Goal: Book appointment/travel/reservation

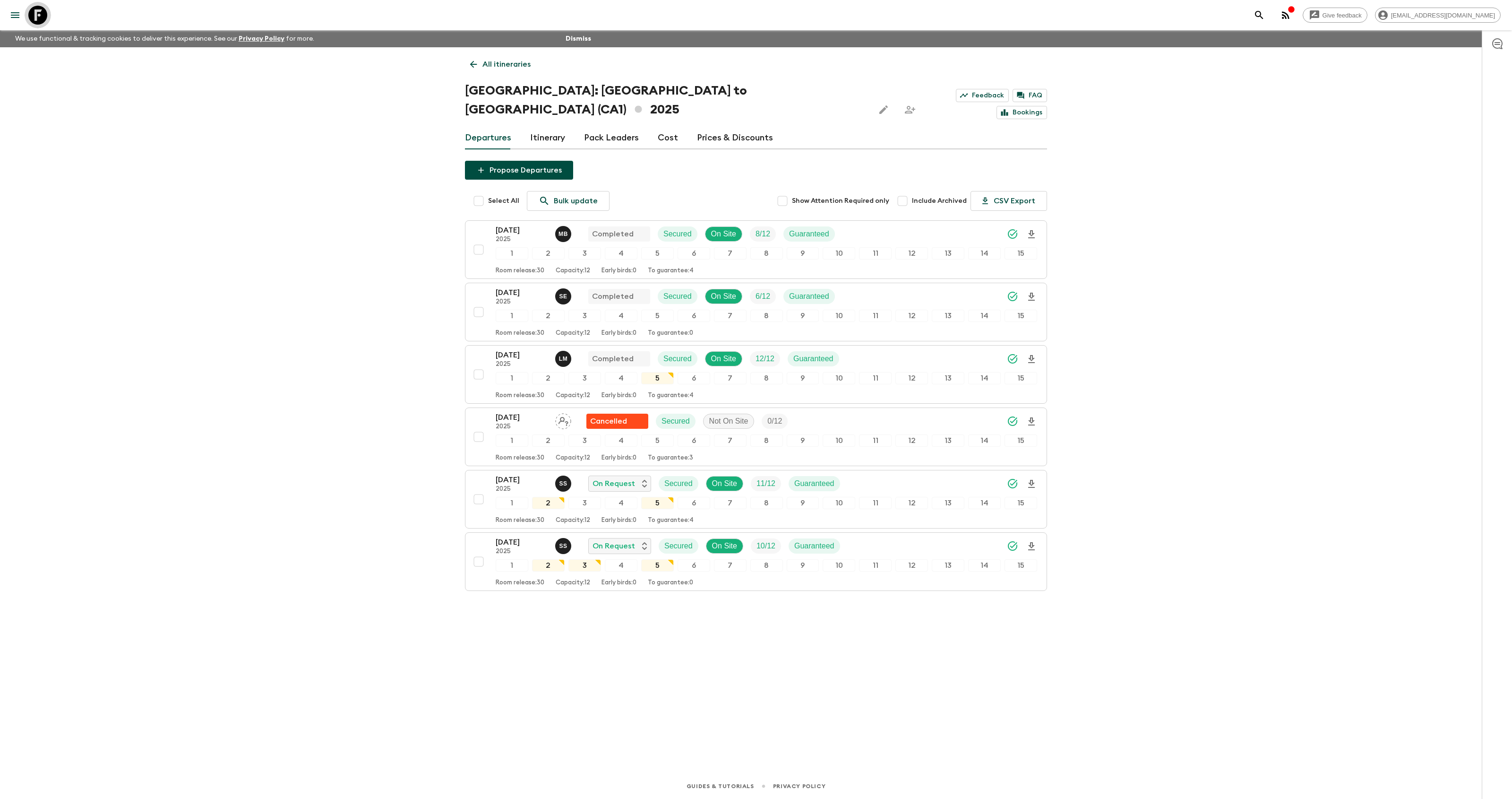
click at [33, 16] on icon at bounding box center [37, 15] width 19 height 19
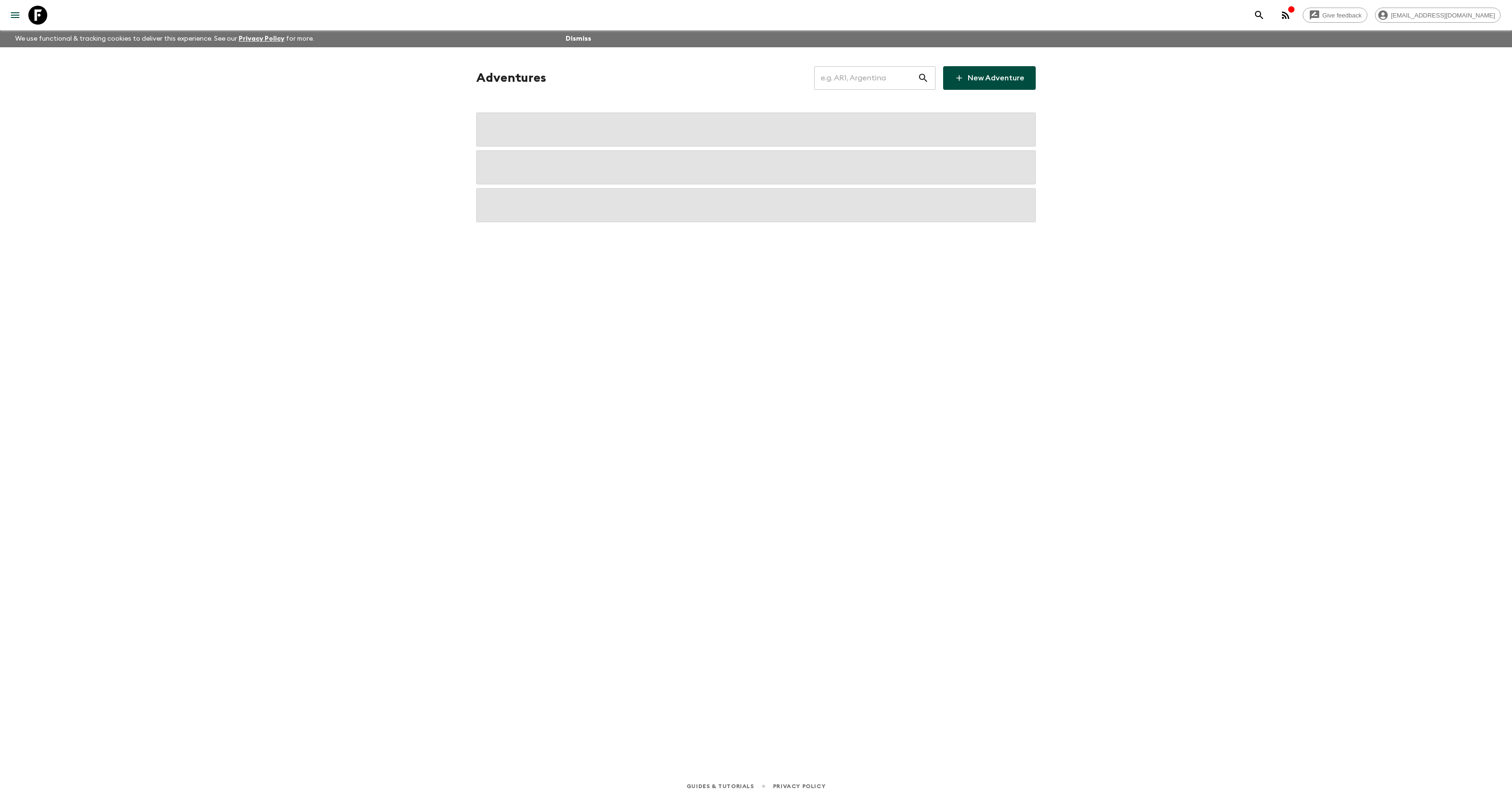
click at [859, 81] on input "text" at bounding box center [866, 78] width 103 height 26
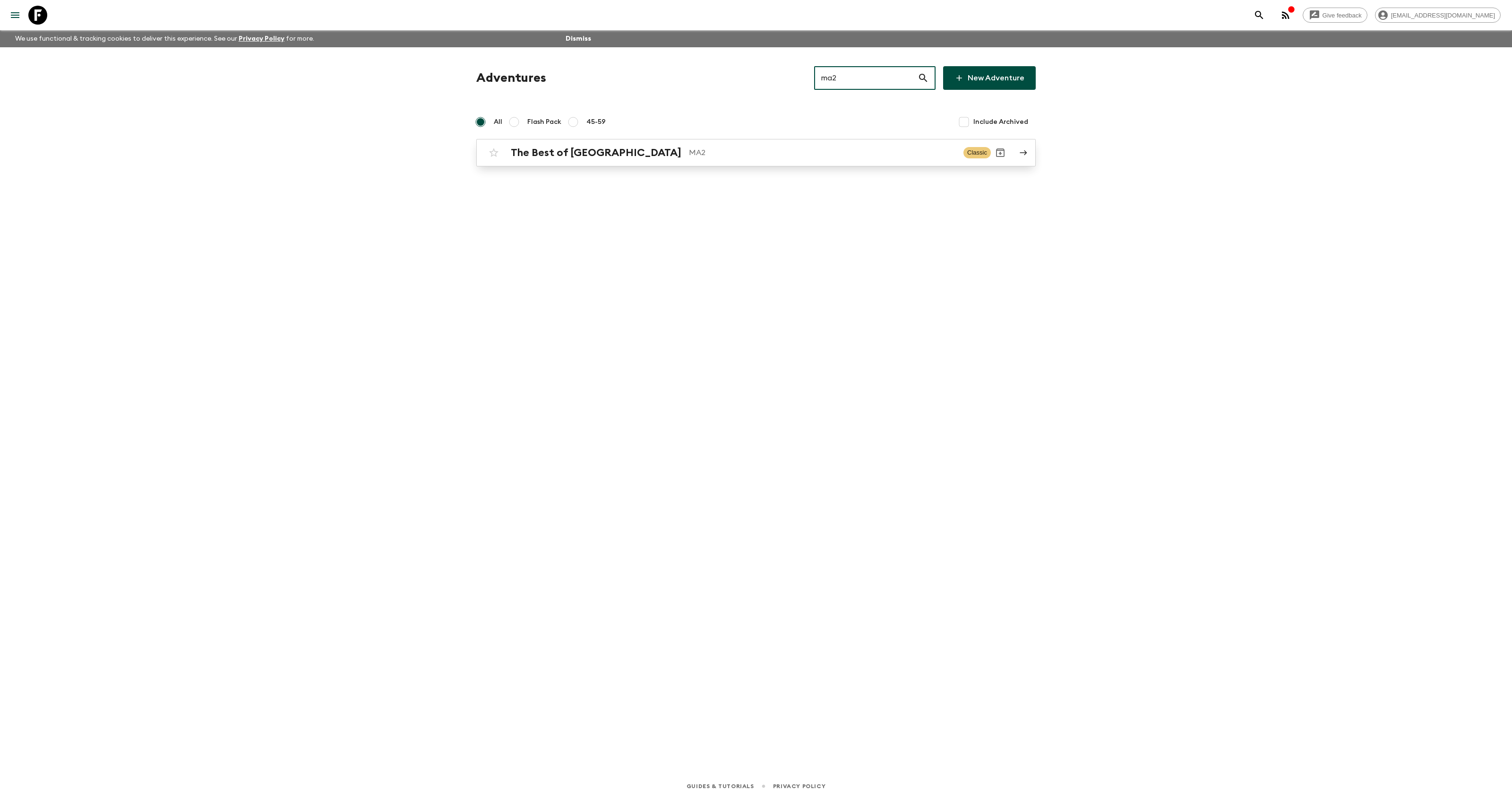
type input "ma2"
click at [645, 159] on div "The Best of Morocco MA2 Classic" at bounding box center [737, 153] width 506 height 19
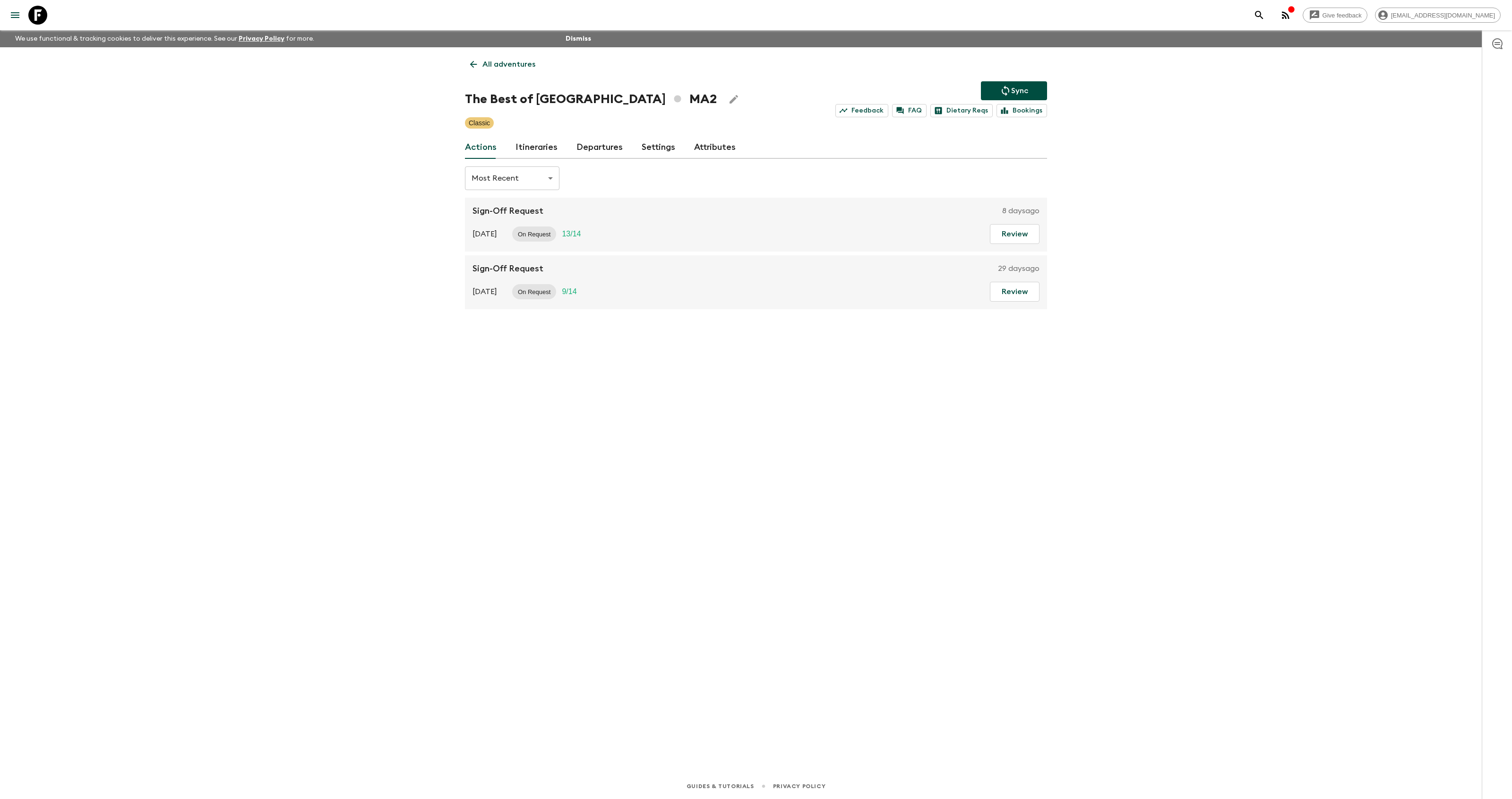
click at [527, 149] on link "Itineraries" at bounding box center [536, 147] width 42 height 22
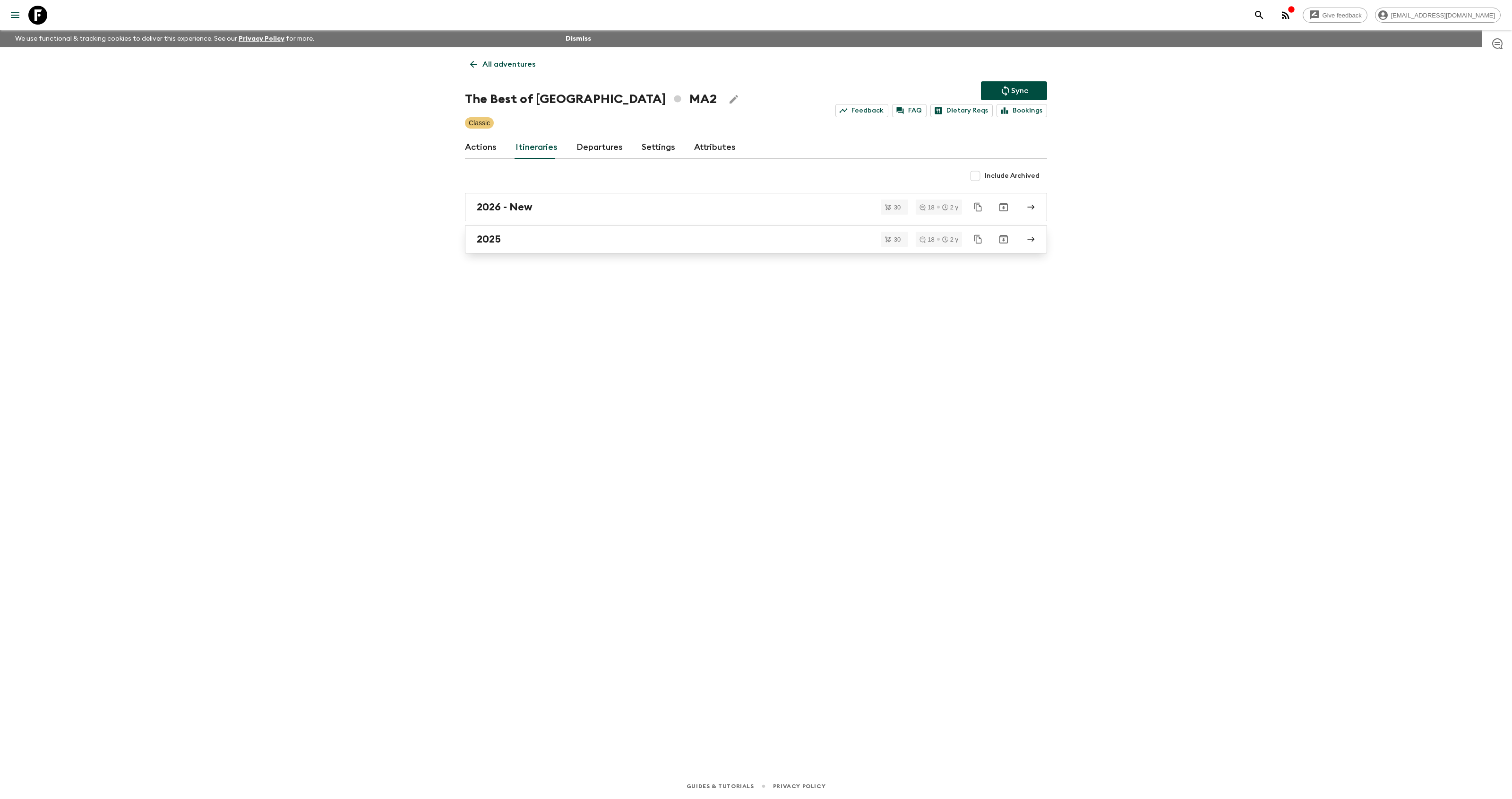
click at [533, 242] on div "2025" at bounding box center [747, 238] width 541 height 12
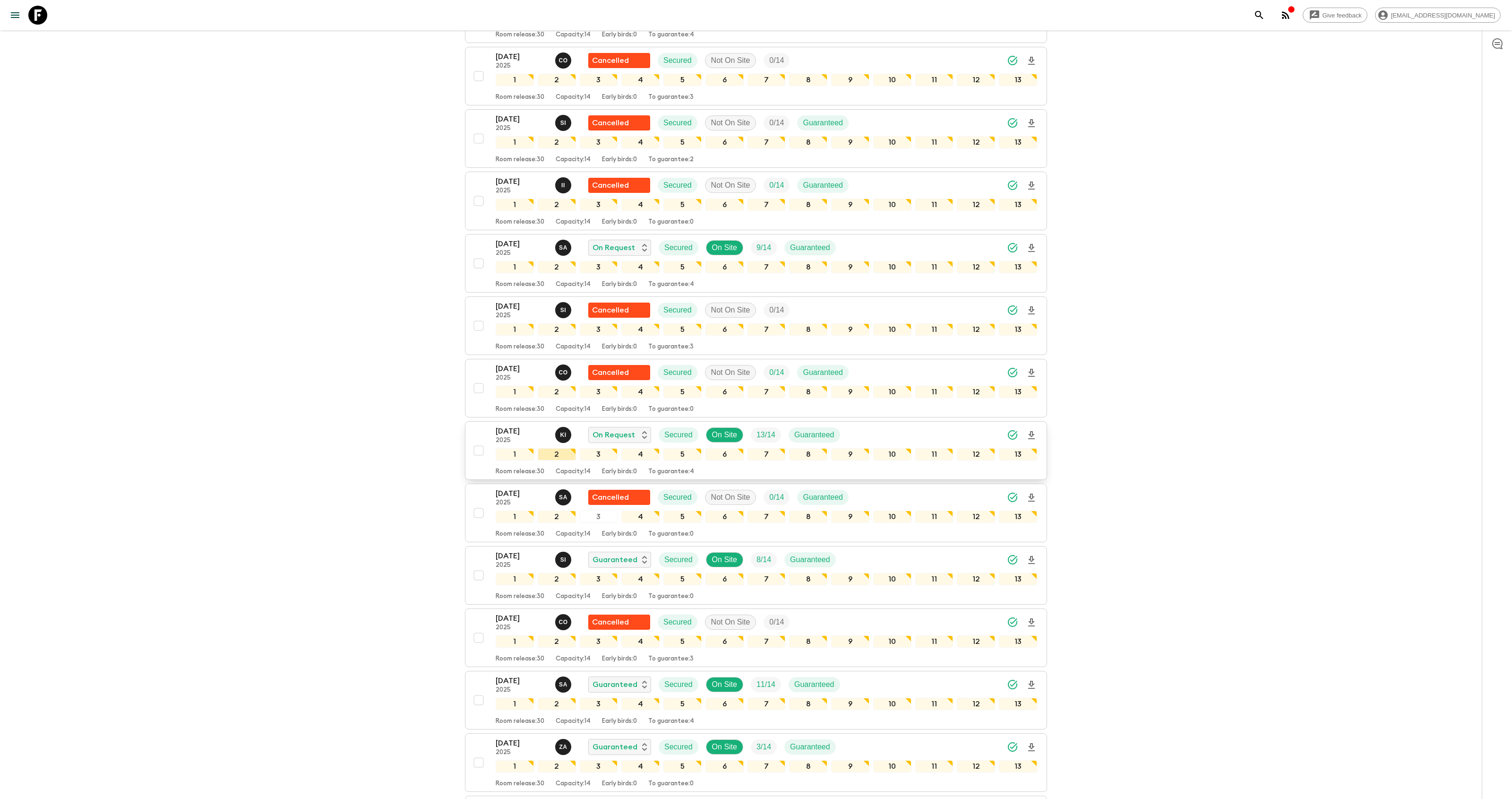
scroll to position [716, 0]
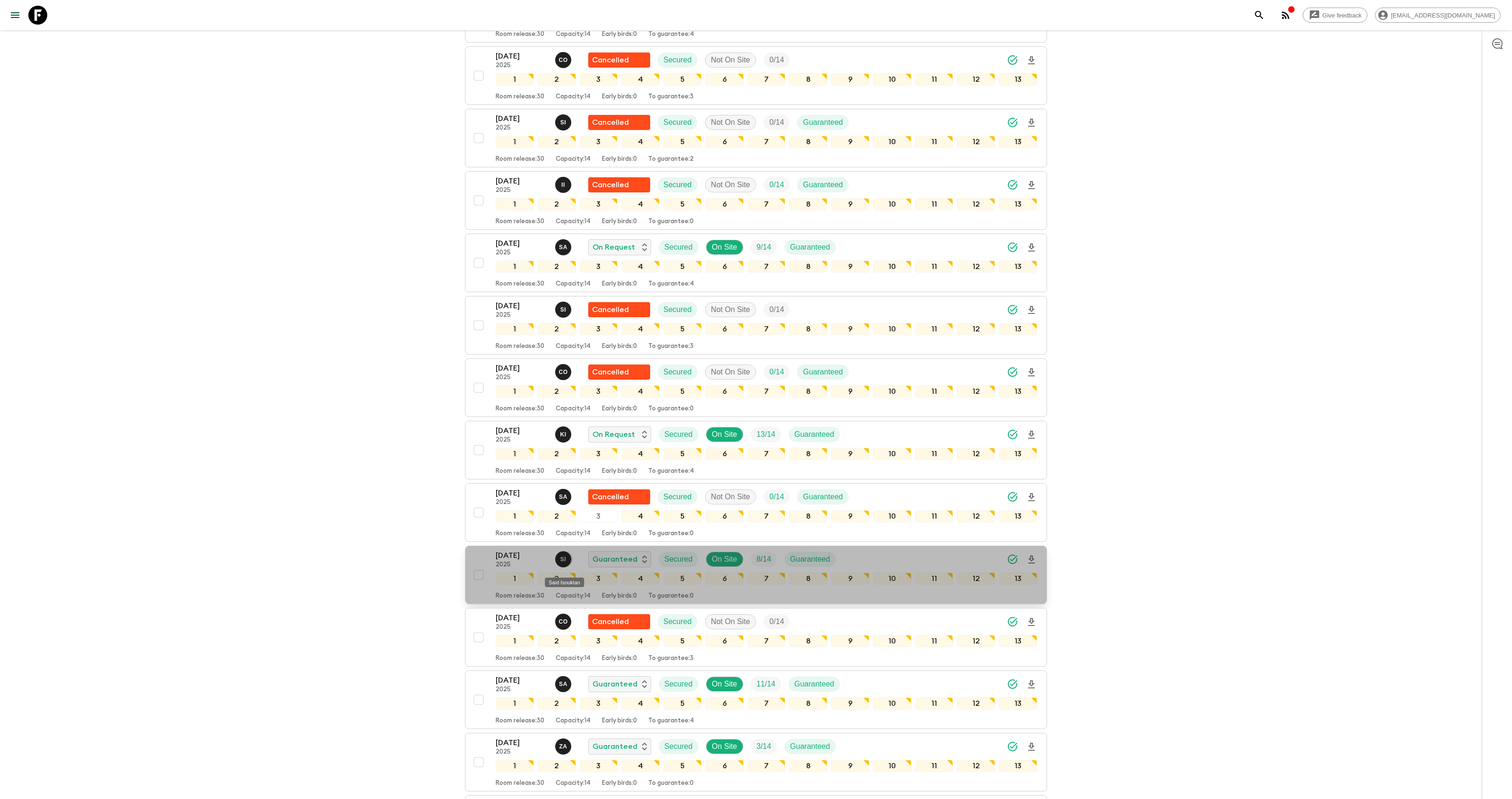
click at [566, 562] on p "S I" at bounding box center [563, 559] width 7 height 7
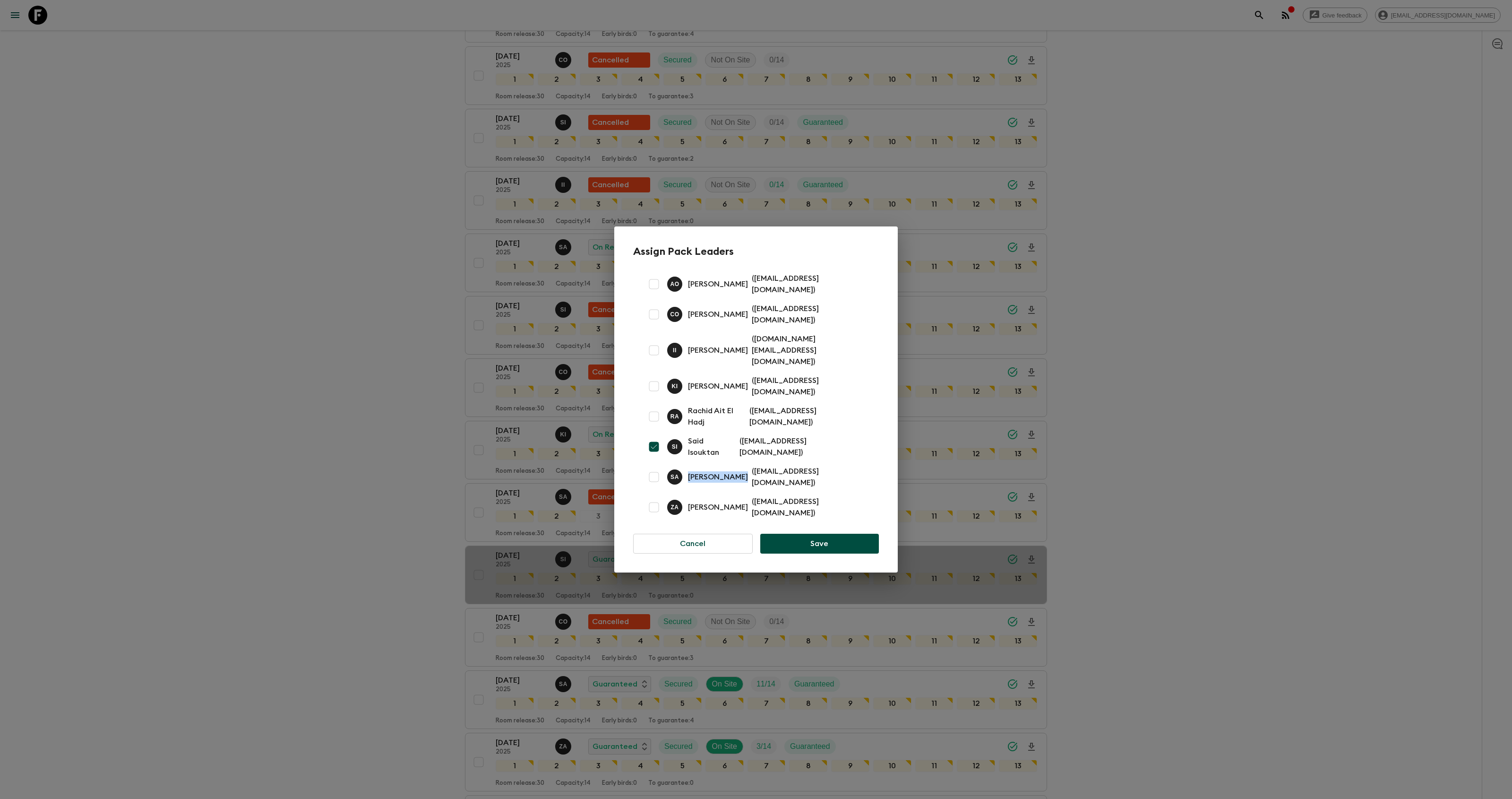
drag, startPoint x: 738, startPoint y: 462, endPoint x: 689, endPoint y: 464, distance: 49.0
click at [689, 466] on div "S A [PERSON_NAME] ( [EMAIL_ADDRESS][DOMAIN_NAME] )" at bounding box center [767, 477] width 200 height 22
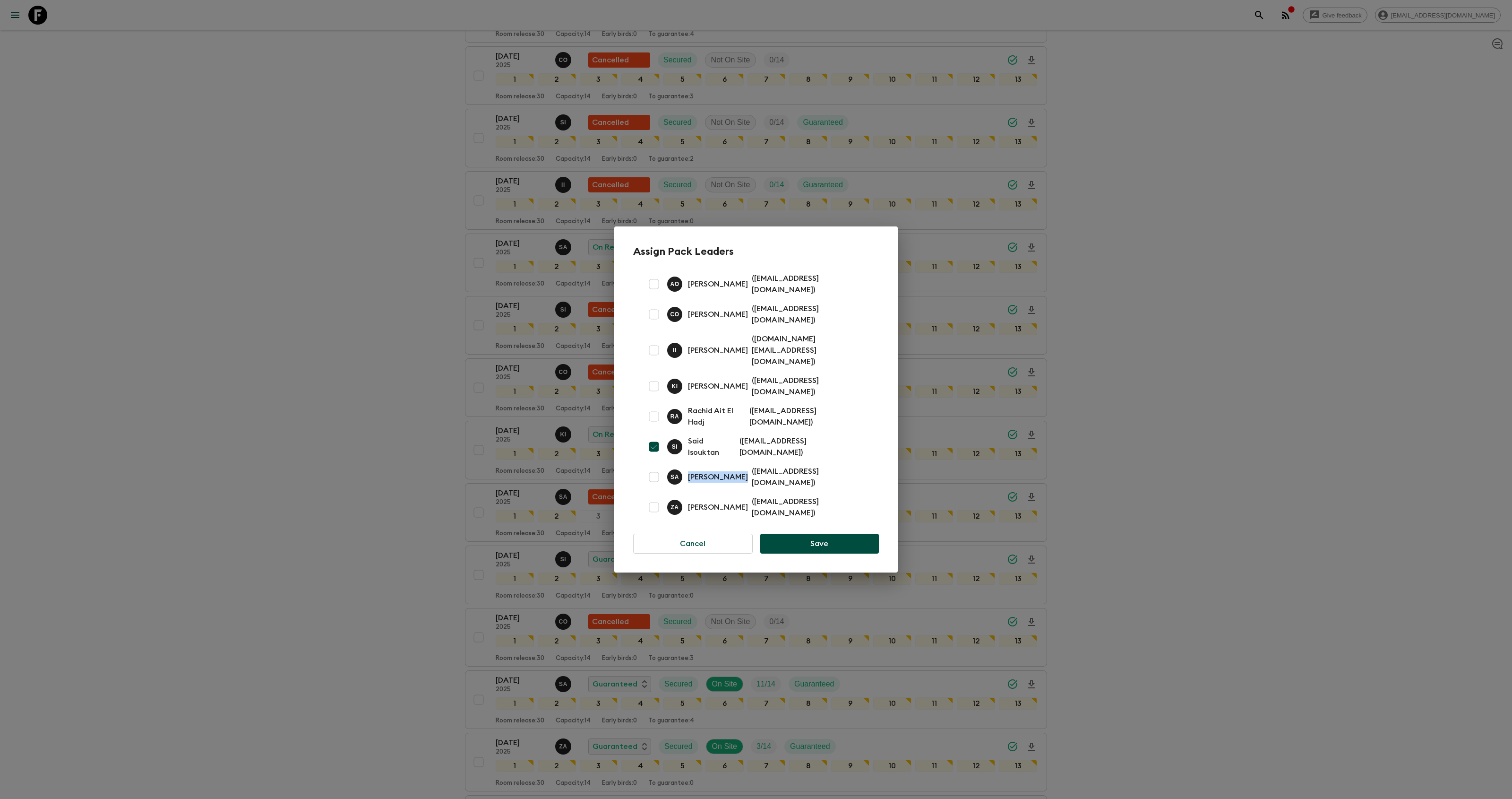
copy p "[PERSON_NAME]"
click at [711, 534] on button "Cancel" at bounding box center [693, 543] width 119 height 20
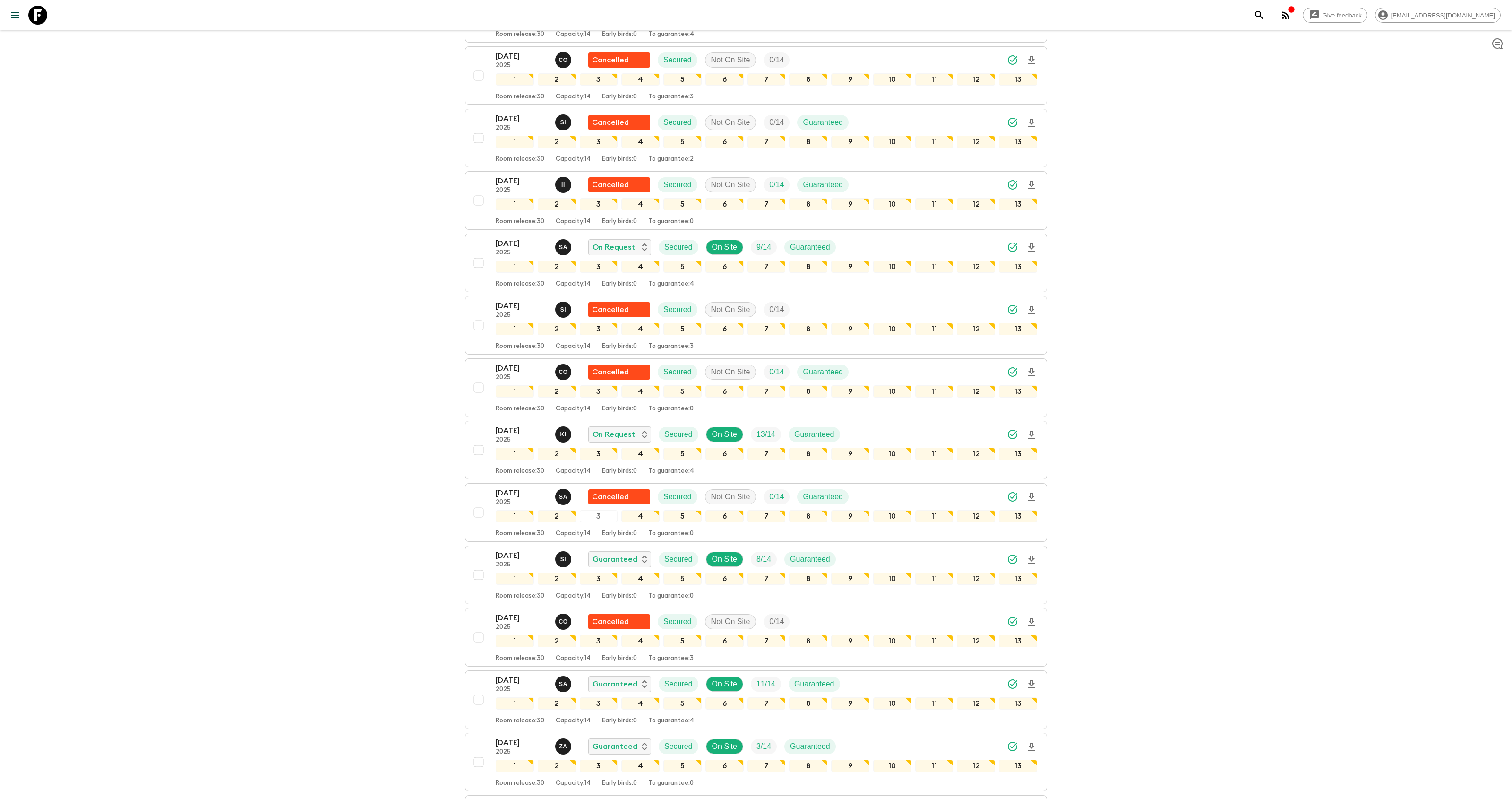
click at [31, 19] on icon at bounding box center [37, 15] width 19 height 19
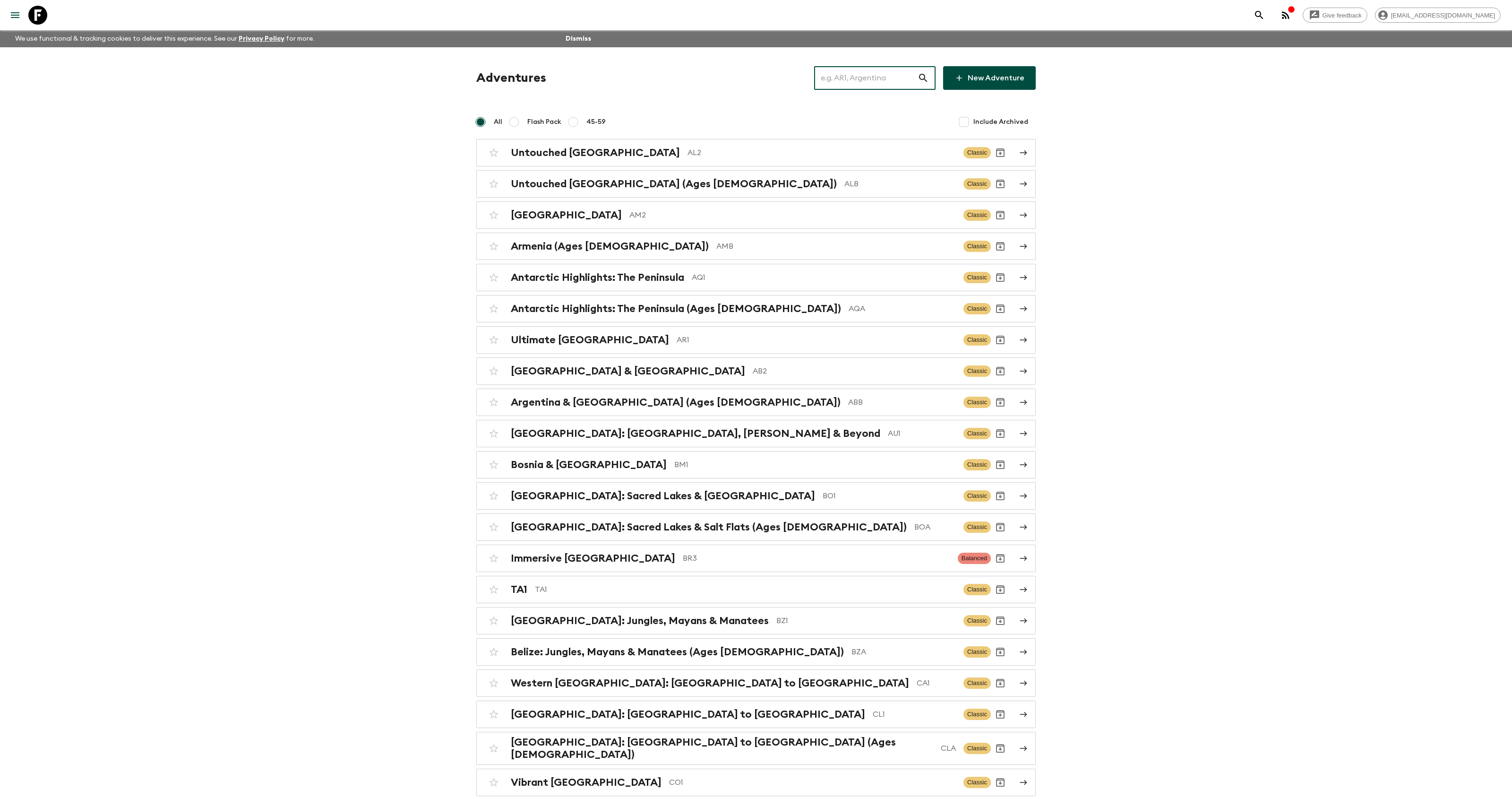
click at [855, 79] on input "text" at bounding box center [866, 78] width 103 height 26
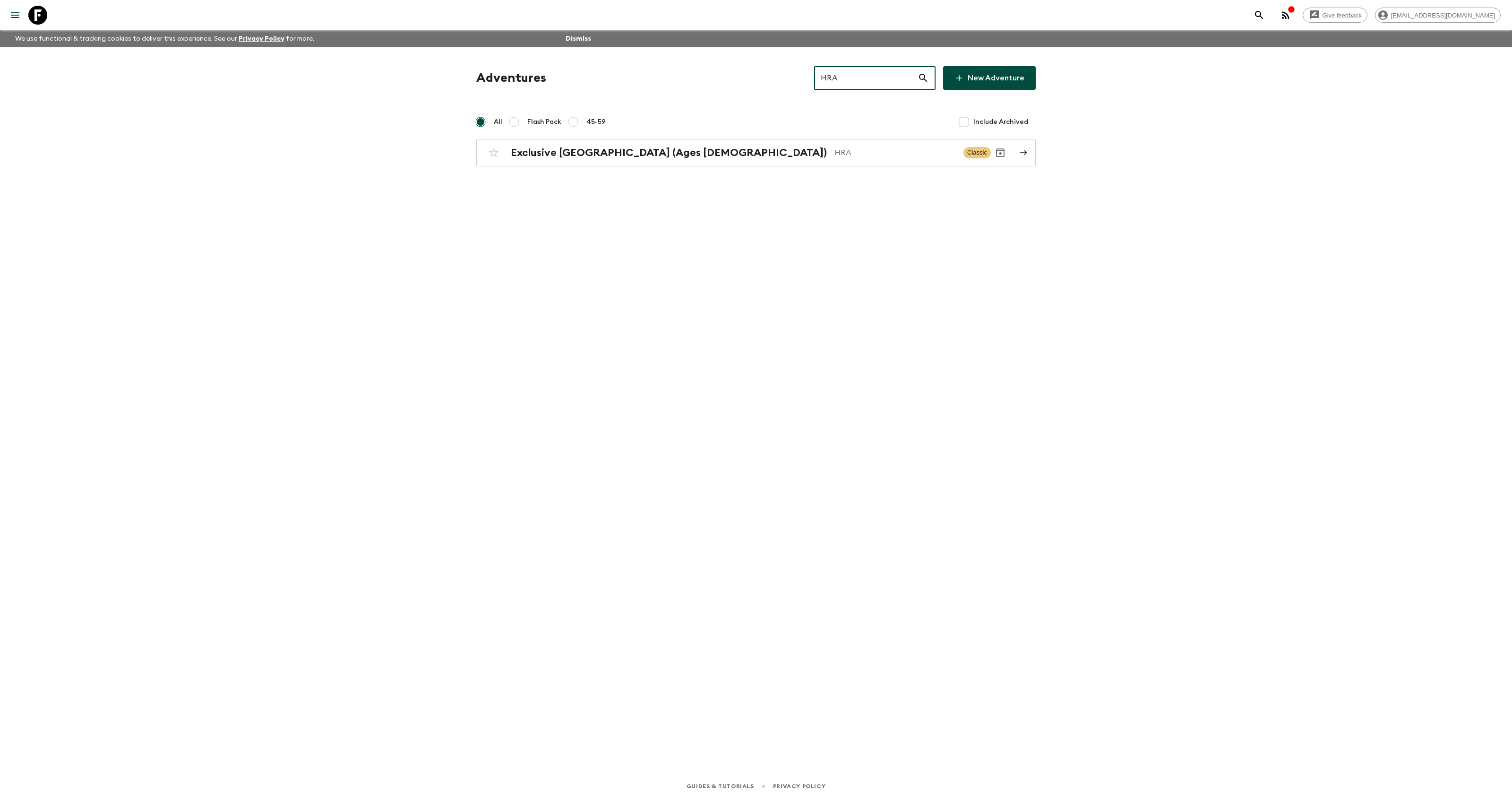
type input "HRA"
click at [663, 168] on div "Adventures HRA ​ New Adventure All Flash Pack 45-59 Include Archived Exclusive …" at bounding box center [756, 397] width 605 height 699
click at [660, 160] on div "Exclusive [GEOGRAPHIC_DATA] (Ages [DEMOGRAPHIC_DATA]) HRA Classic" at bounding box center [737, 153] width 506 height 19
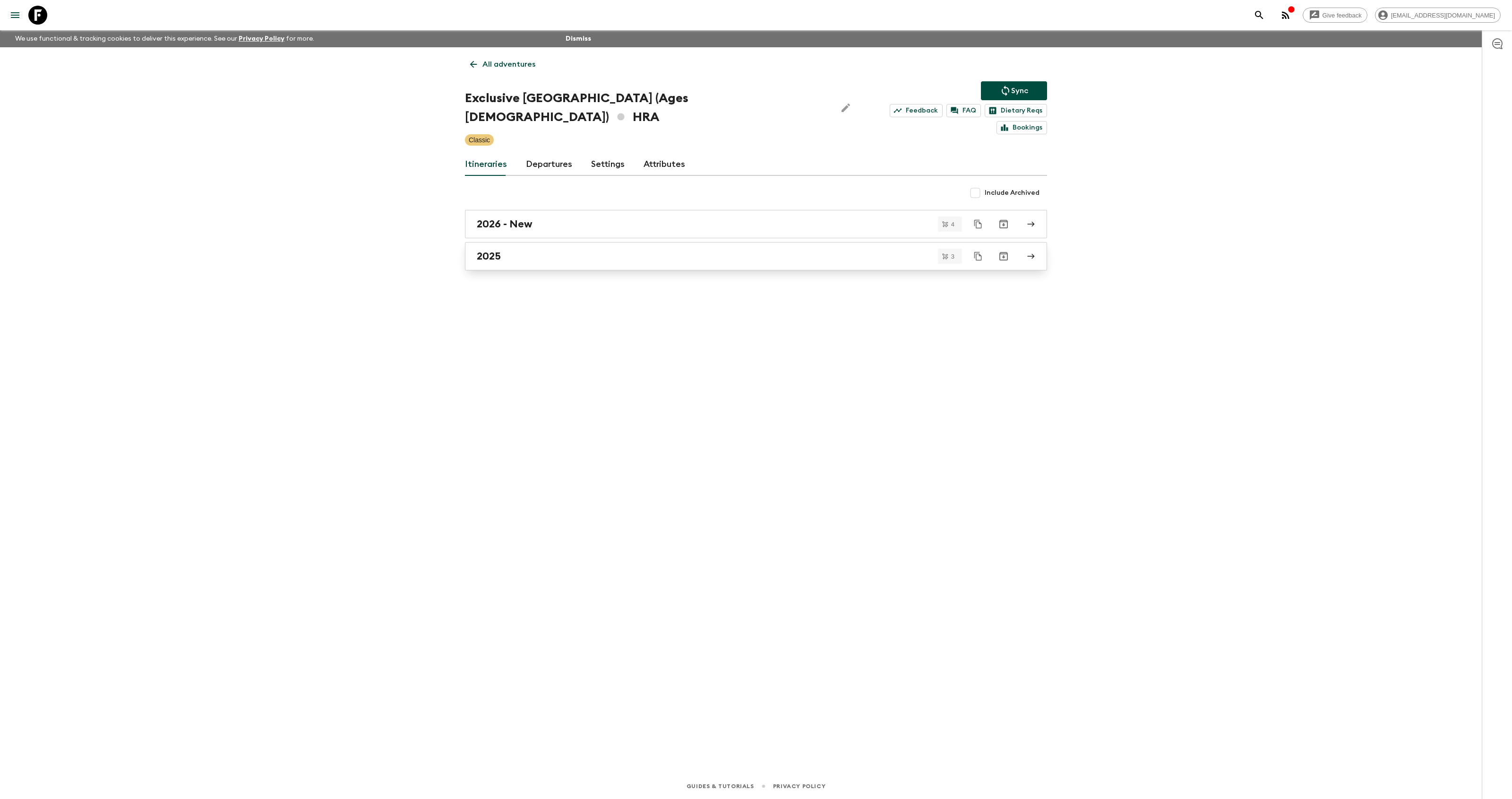
click at [545, 248] on link "2025" at bounding box center [755, 256] width 582 height 28
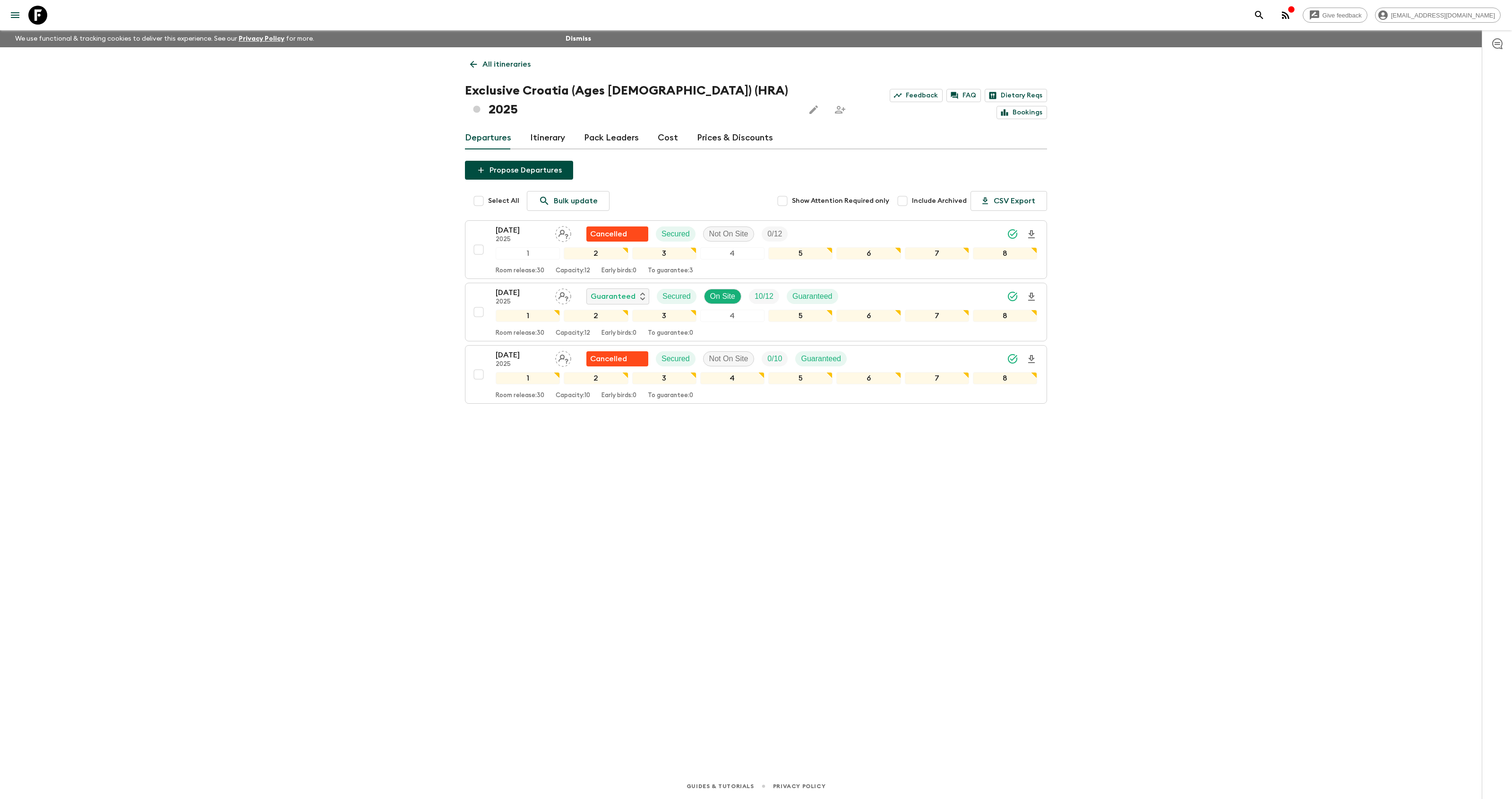
click at [38, 20] on icon at bounding box center [37, 15] width 19 height 19
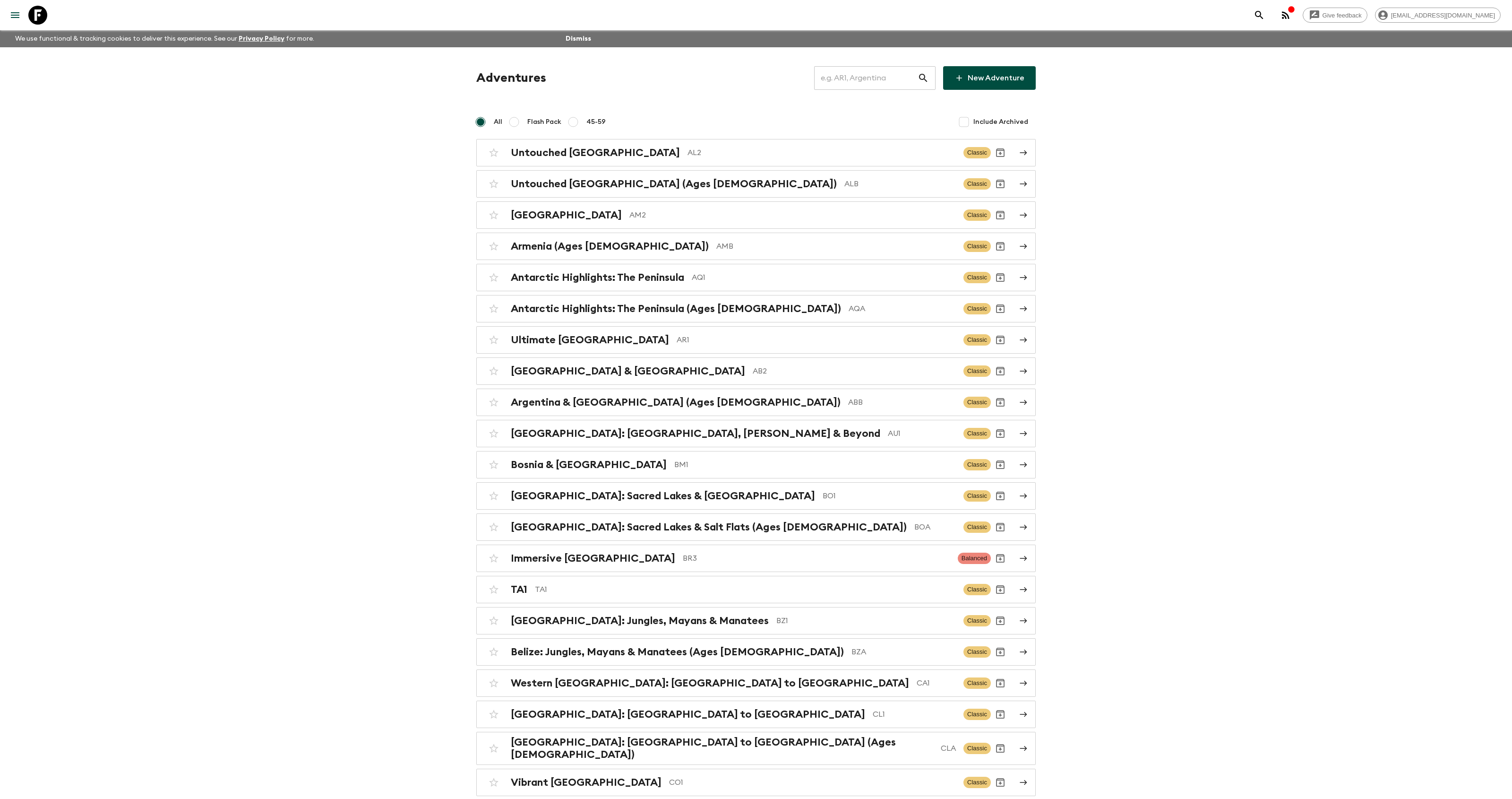
click at [844, 83] on input "text" at bounding box center [866, 78] width 103 height 26
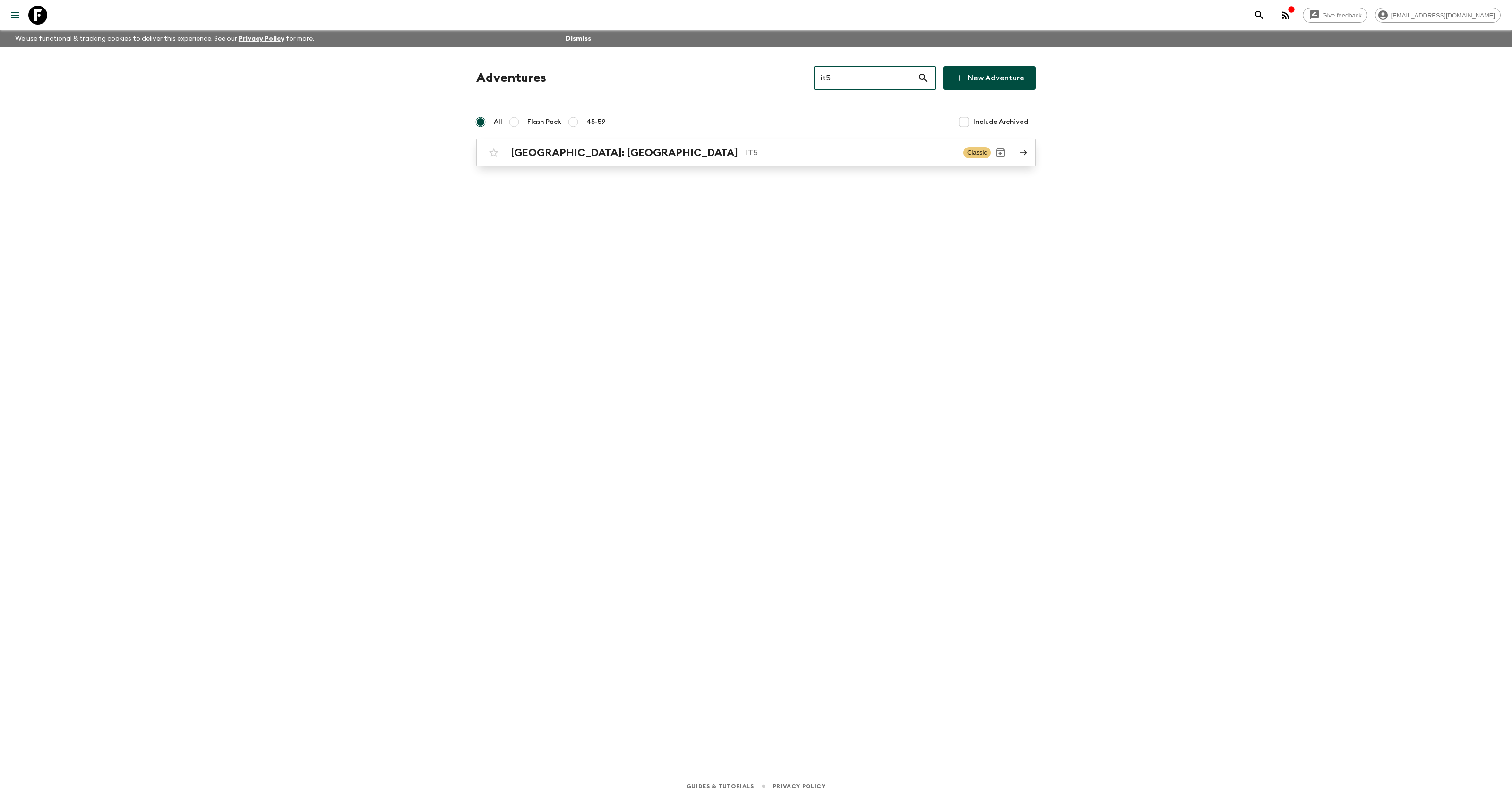
type input "it5"
click at [746, 152] on p "IT5" at bounding box center [851, 153] width 210 height 11
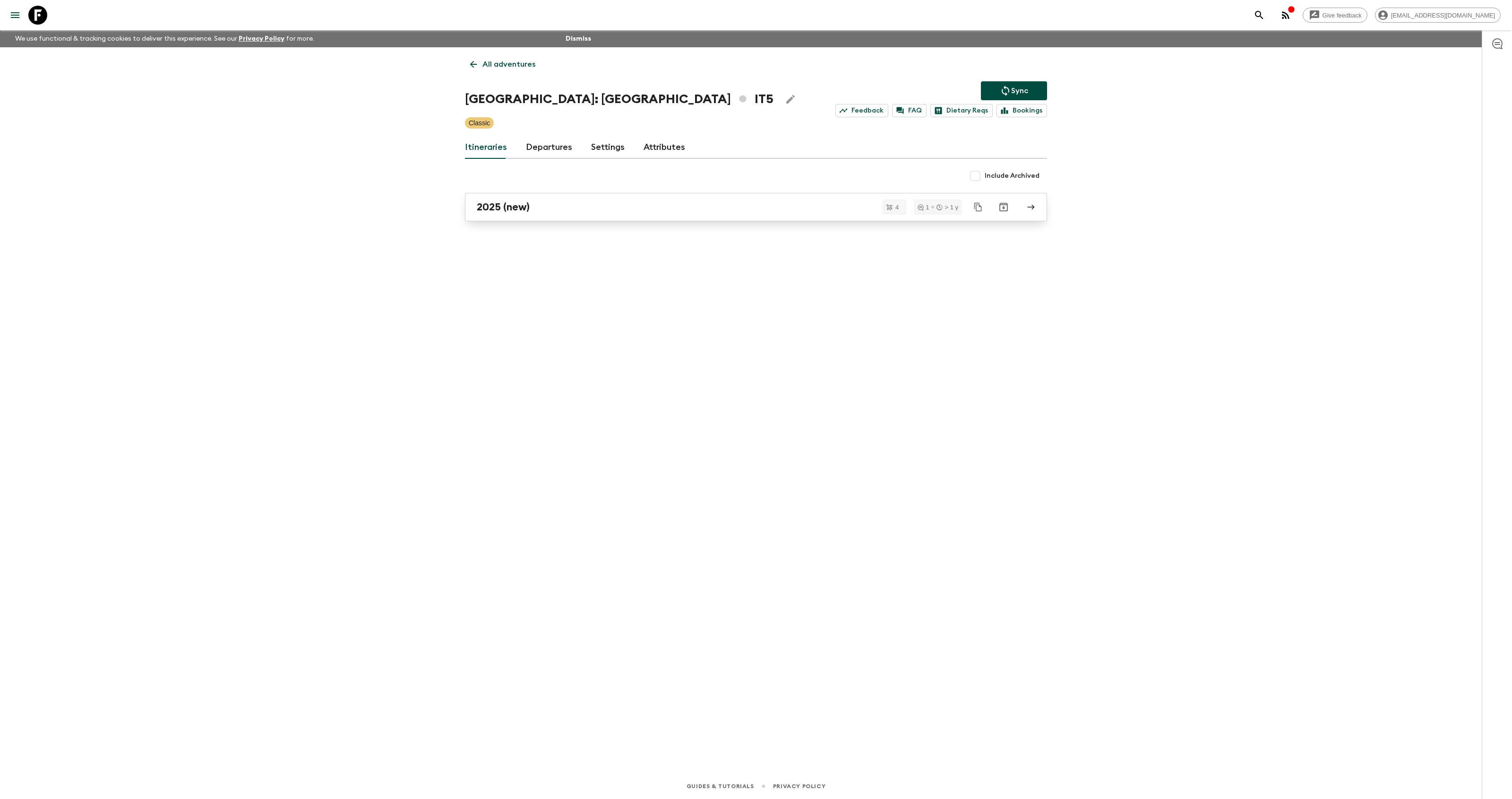
click at [547, 220] on link "2025 (new)" at bounding box center [755, 207] width 582 height 28
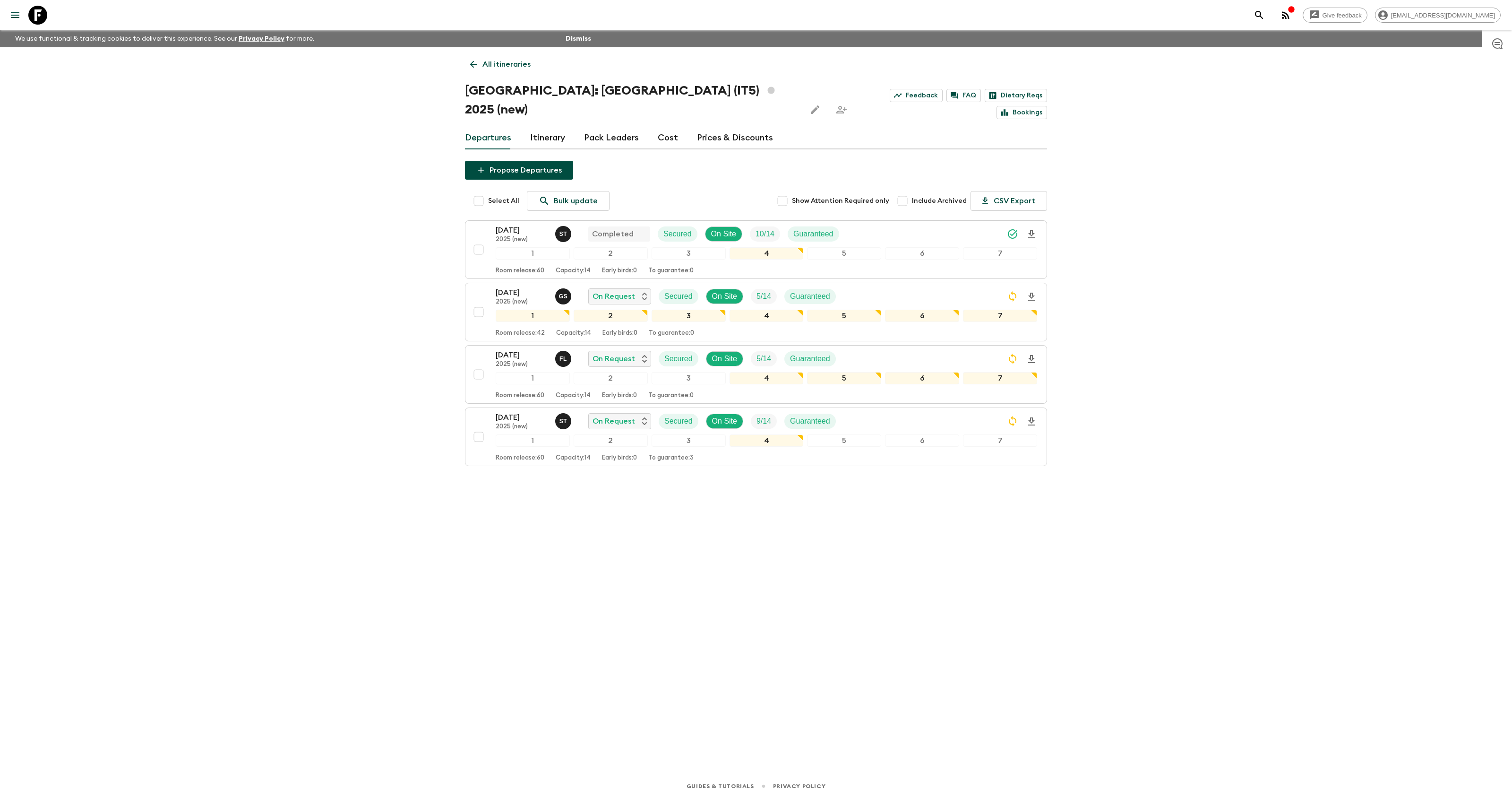
click at [39, 19] on icon at bounding box center [37, 15] width 19 height 19
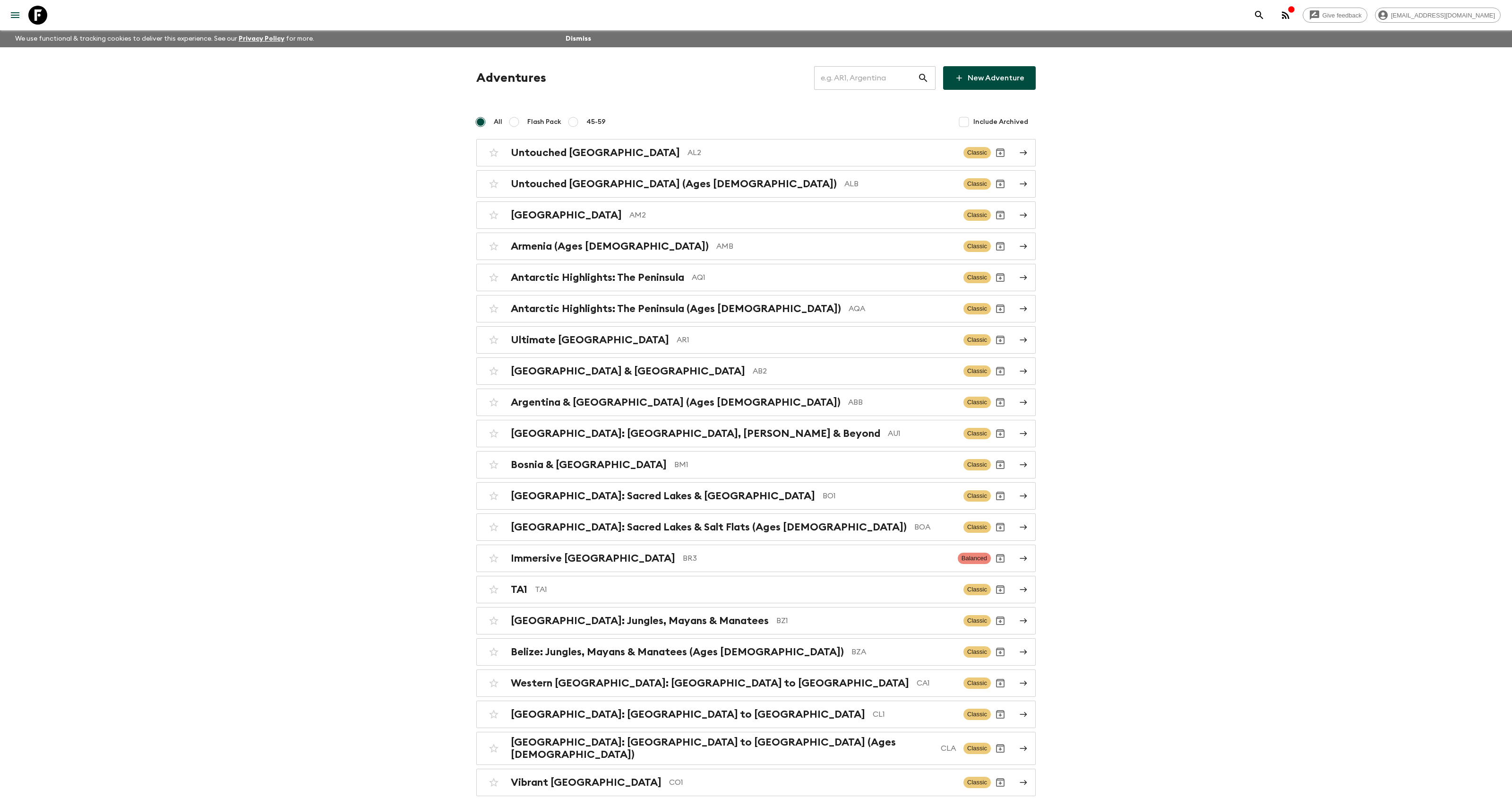
click at [868, 78] on input "text" at bounding box center [866, 78] width 103 height 26
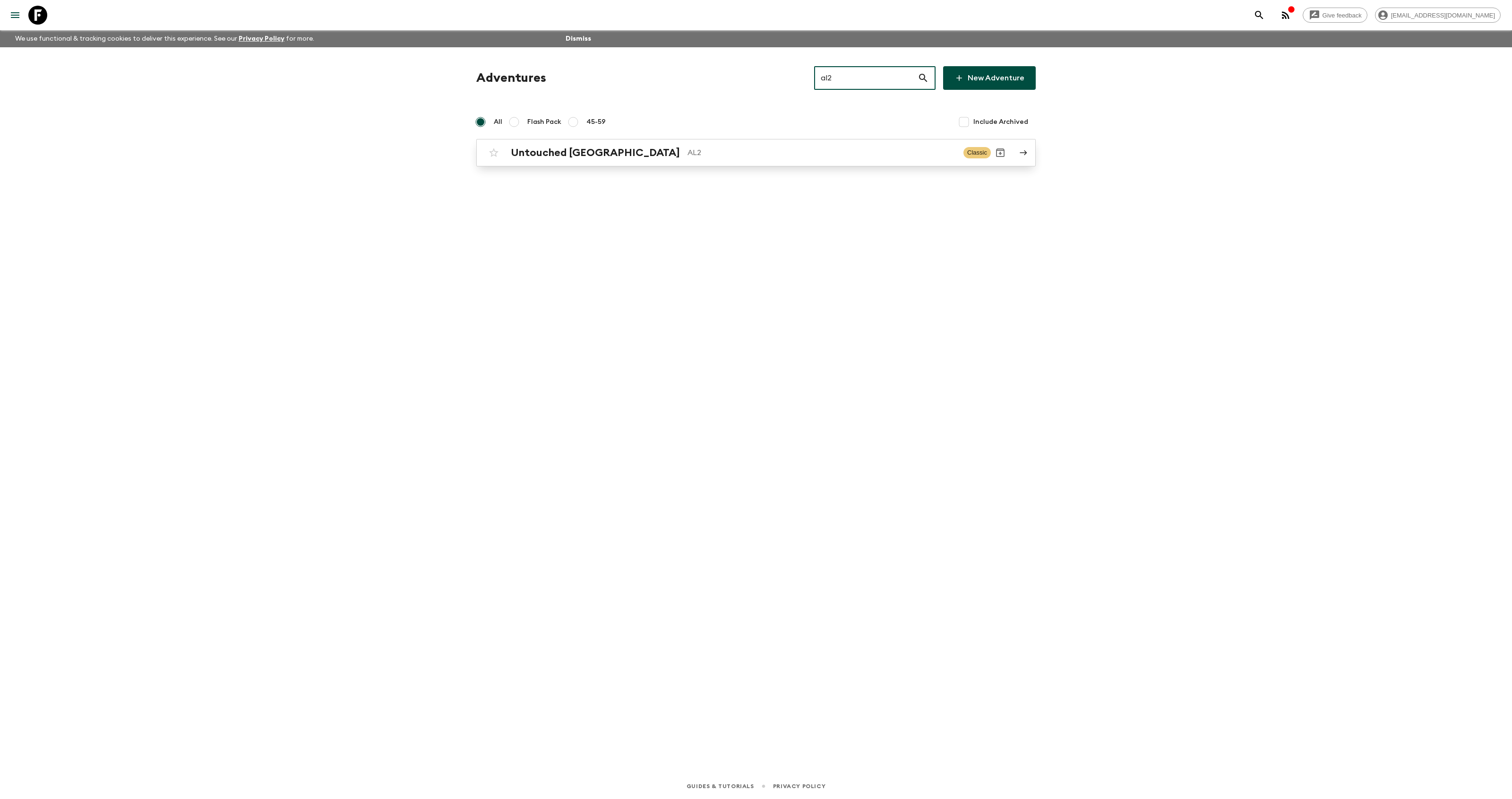
type input "al2"
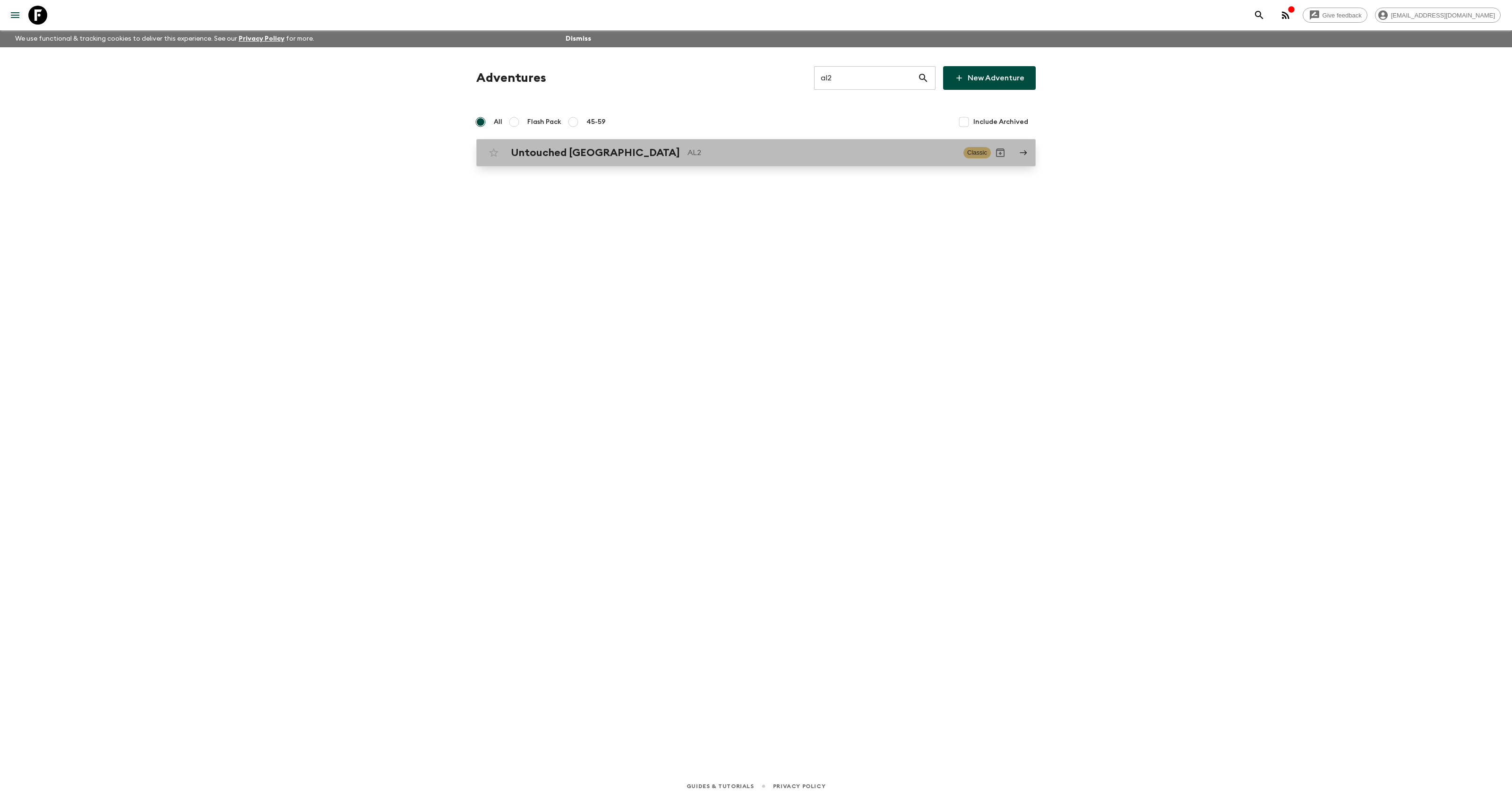
click at [594, 140] on link "Untouched Albania AL2 Classic" at bounding box center [756, 152] width 560 height 27
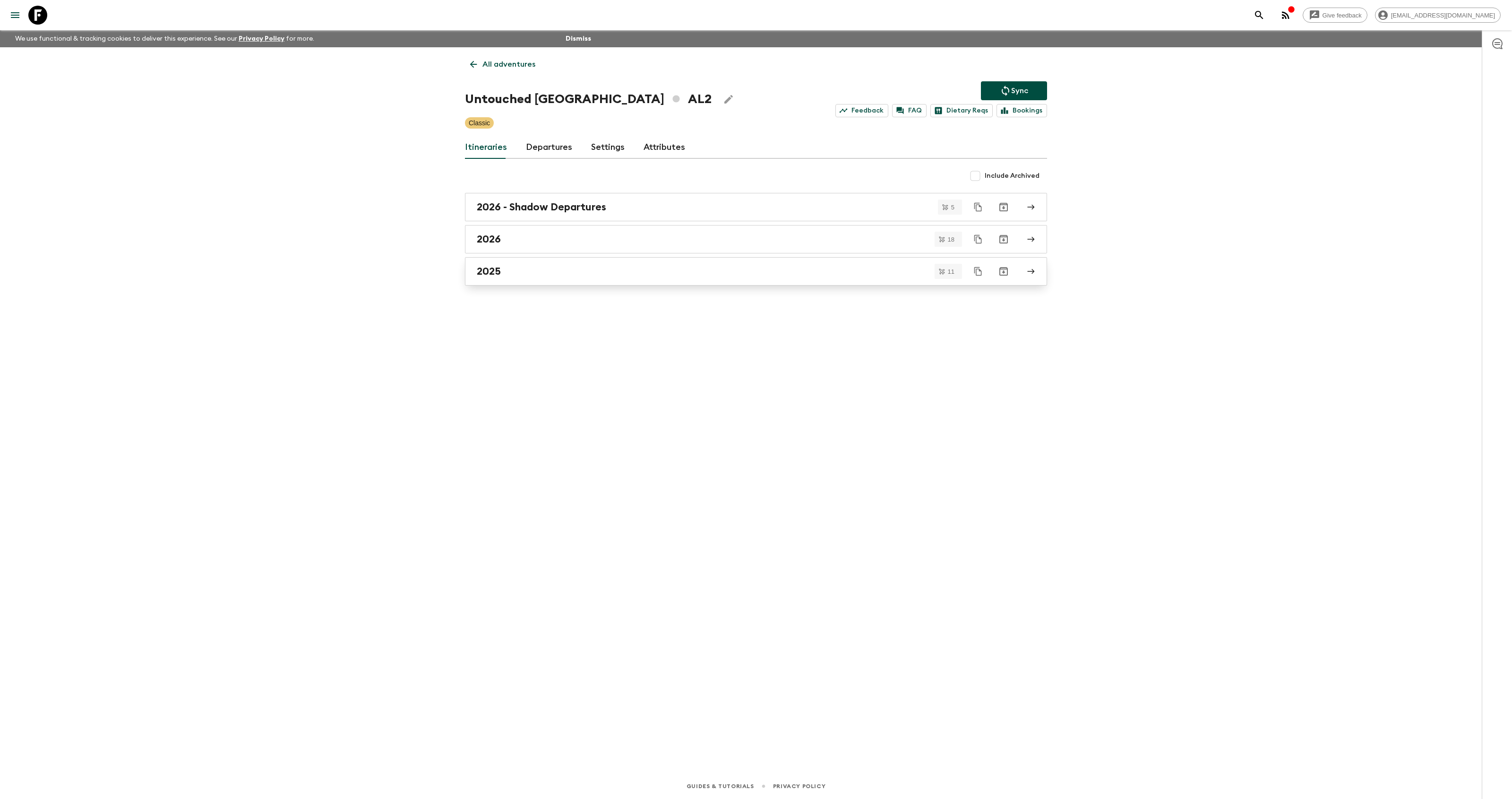
click at [506, 264] on link "2025" at bounding box center [755, 271] width 582 height 28
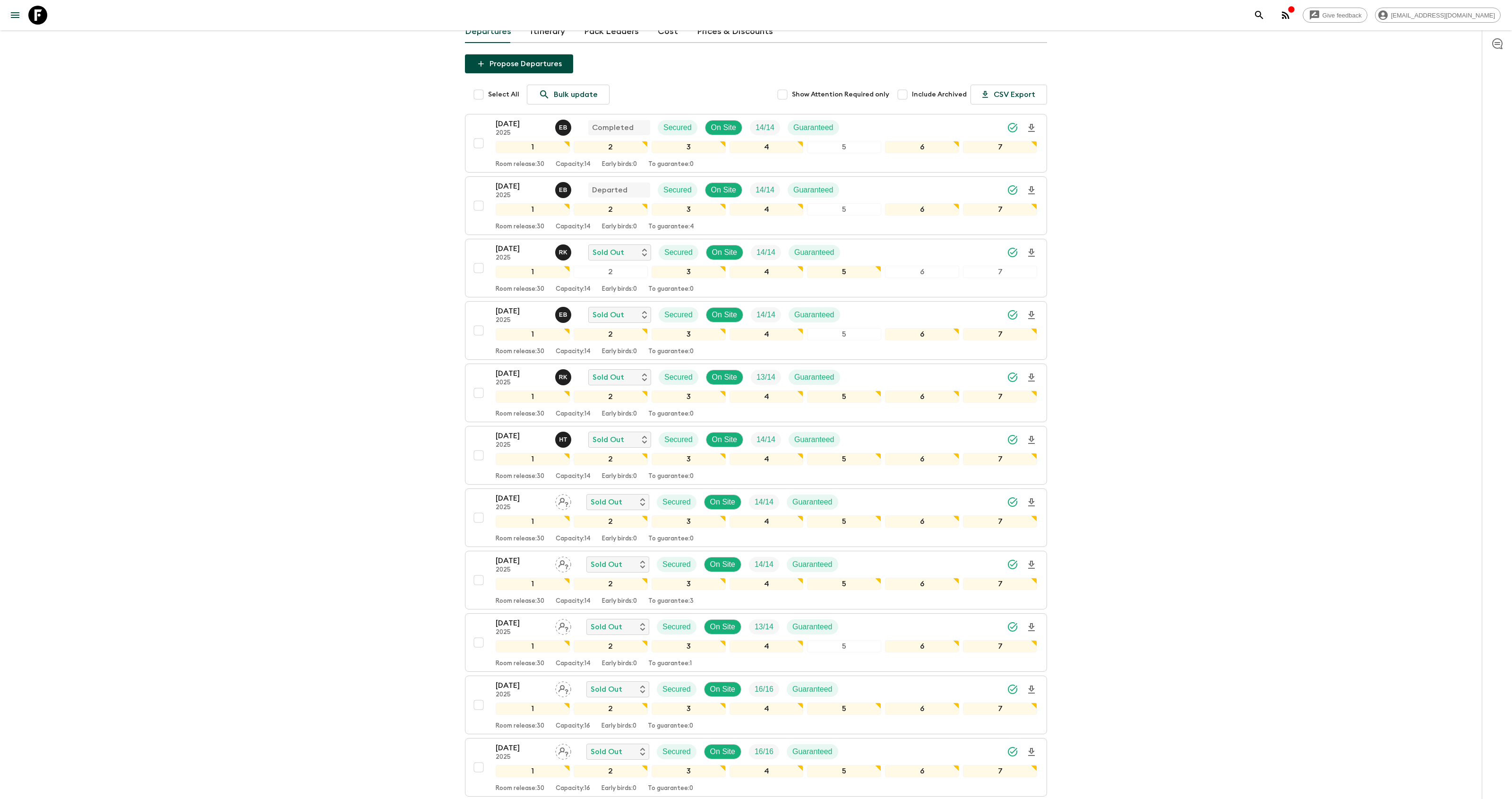
scroll to position [87, 0]
click at [522, 191] on p "[DATE]" at bounding box center [521, 187] width 52 height 11
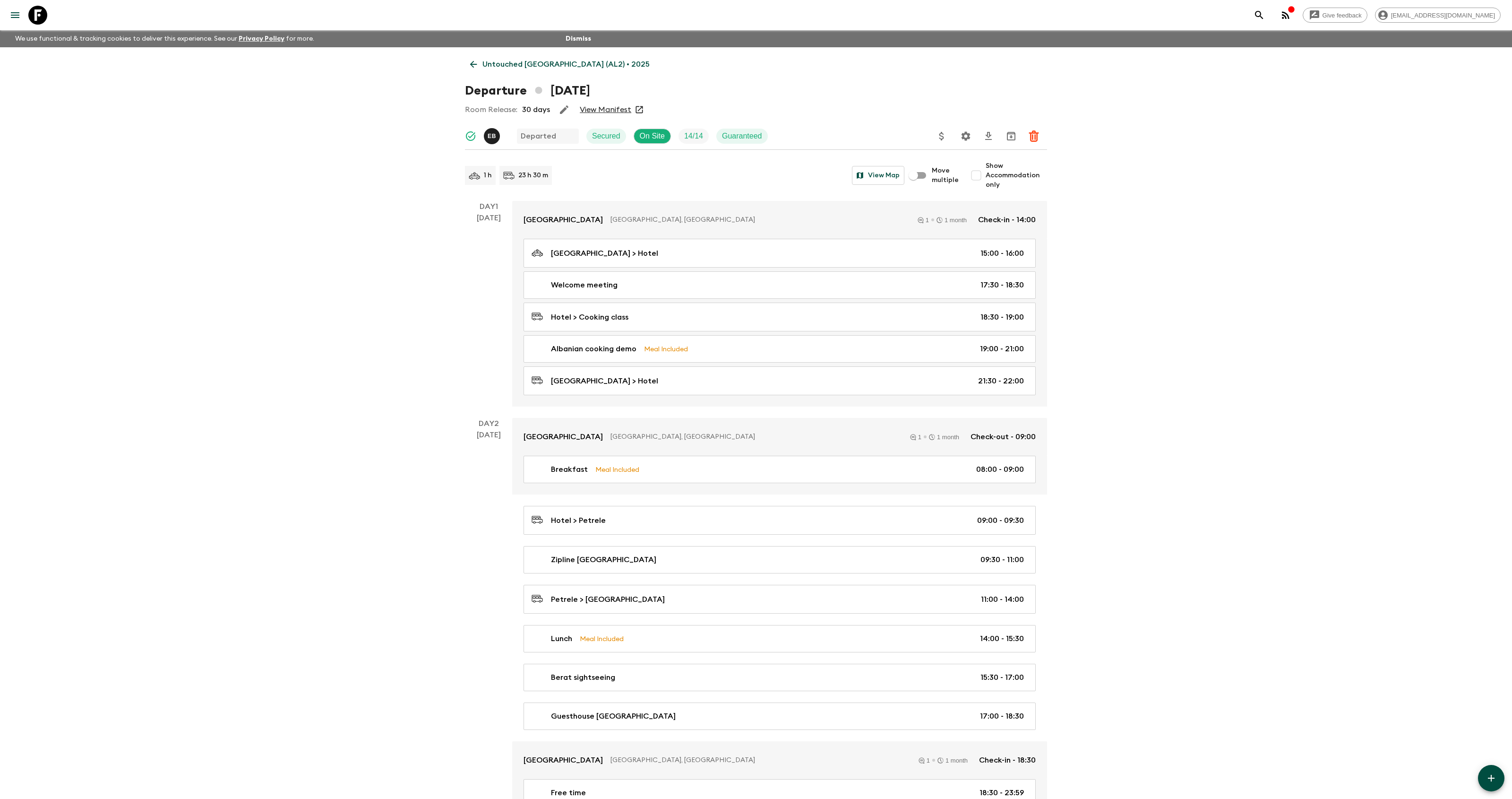
scroll to position [1, 0]
click at [41, 13] on icon at bounding box center [37, 15] width 19 height 19
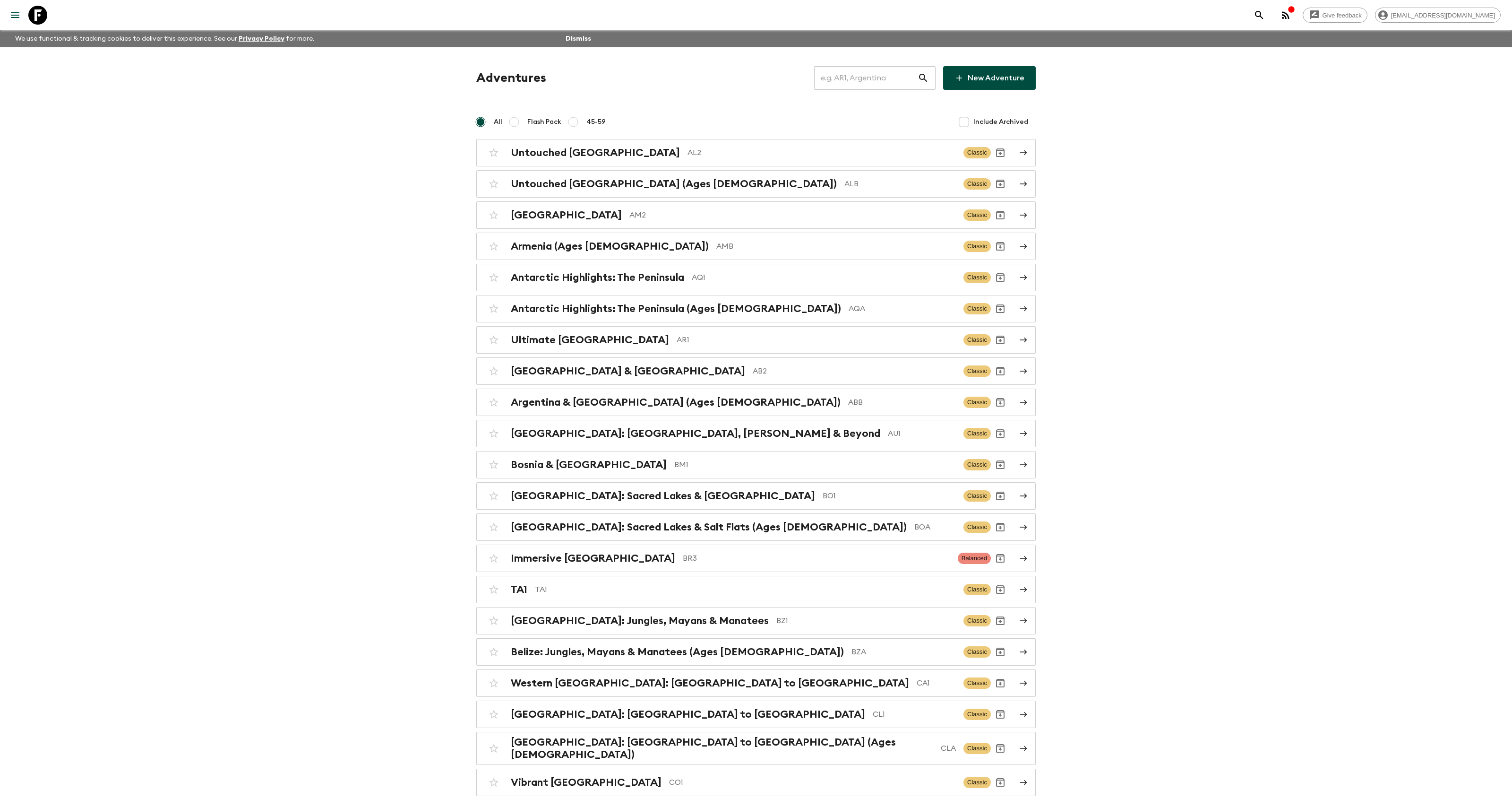
click at [863, 78] on input "text" at bounding box center [866, 78] width 103 height 26
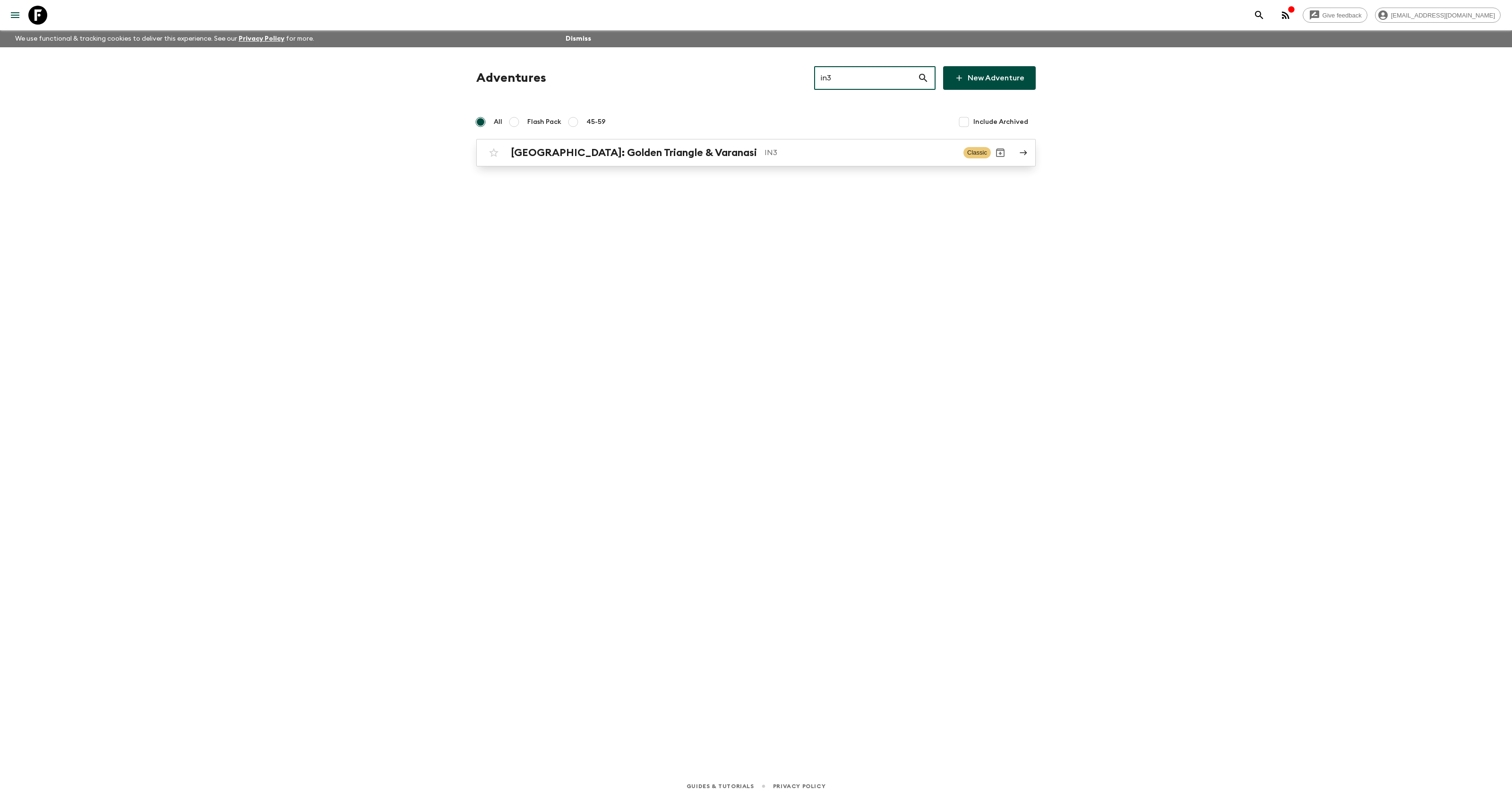
type input "in3"
click at [583, 154] on h2 "[GEOGRAPHIC_DATA]: Golden Triangle & Varanasi" at bounding box center [634, 152] width 246 height 12
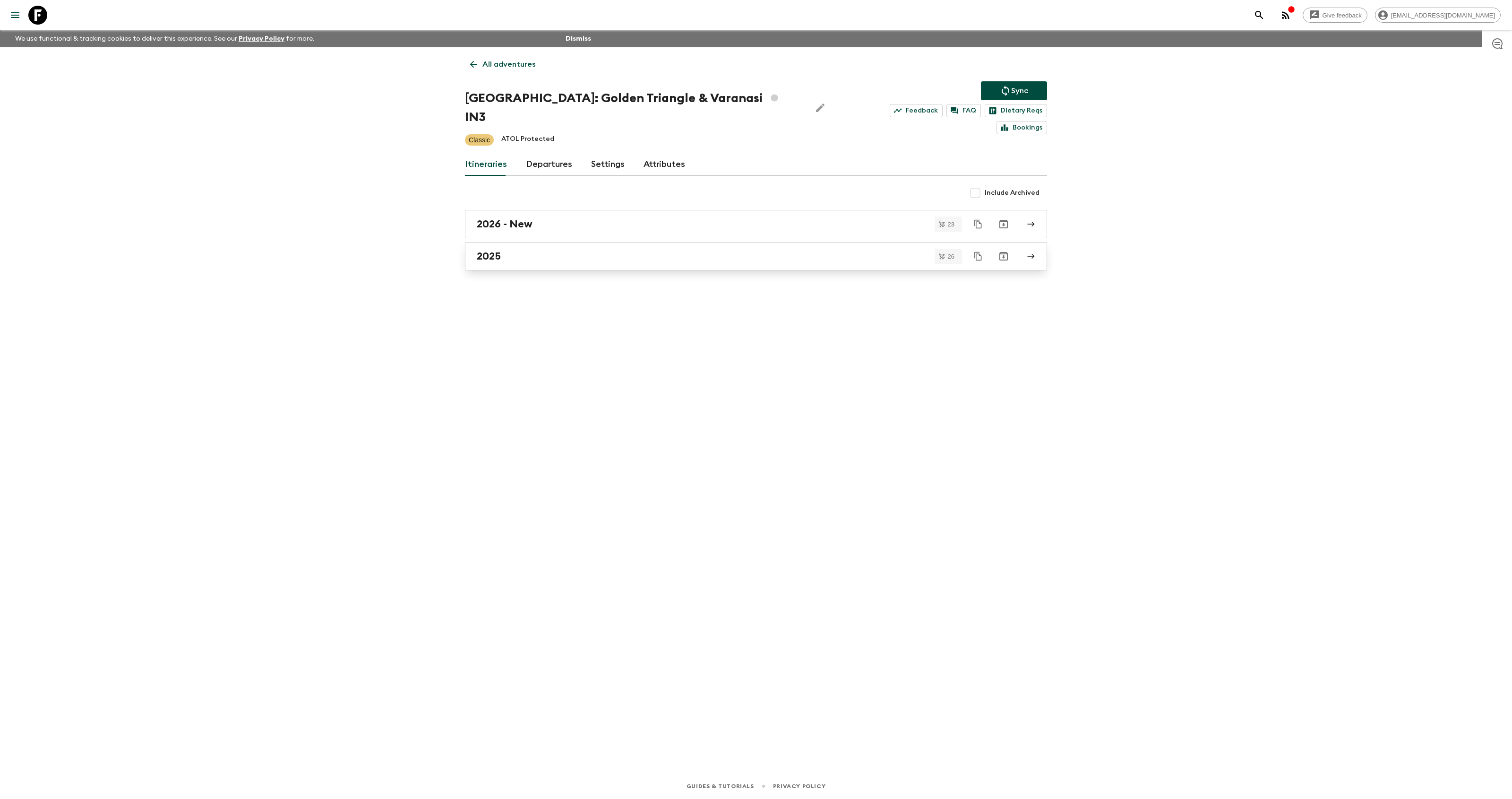
click at [556, 250] on div "2025" at bounding box center [747, 255] width 541 height 12
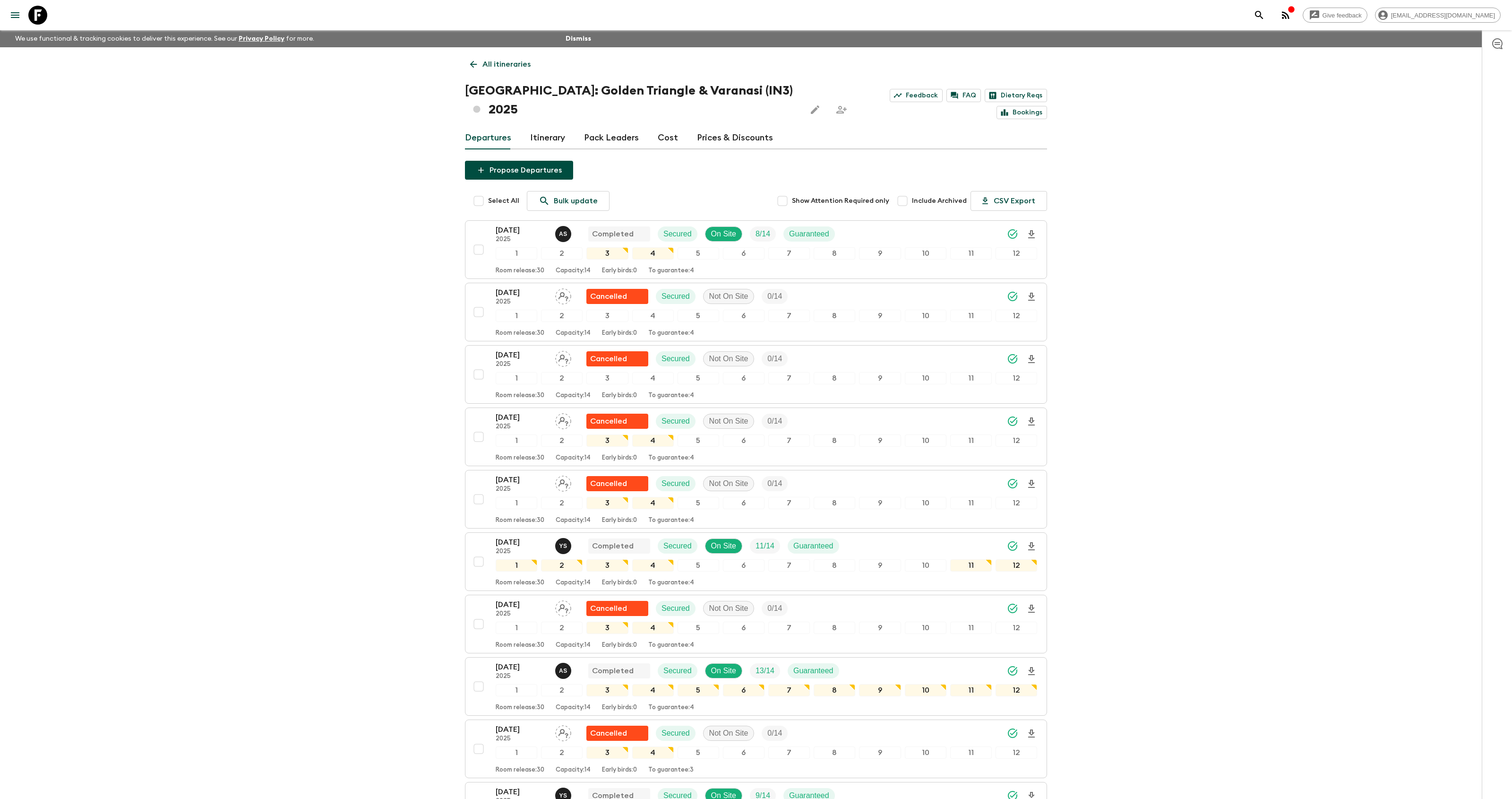
click at [47, 20] on link at bounding box center [37, 15] width 26 height 26
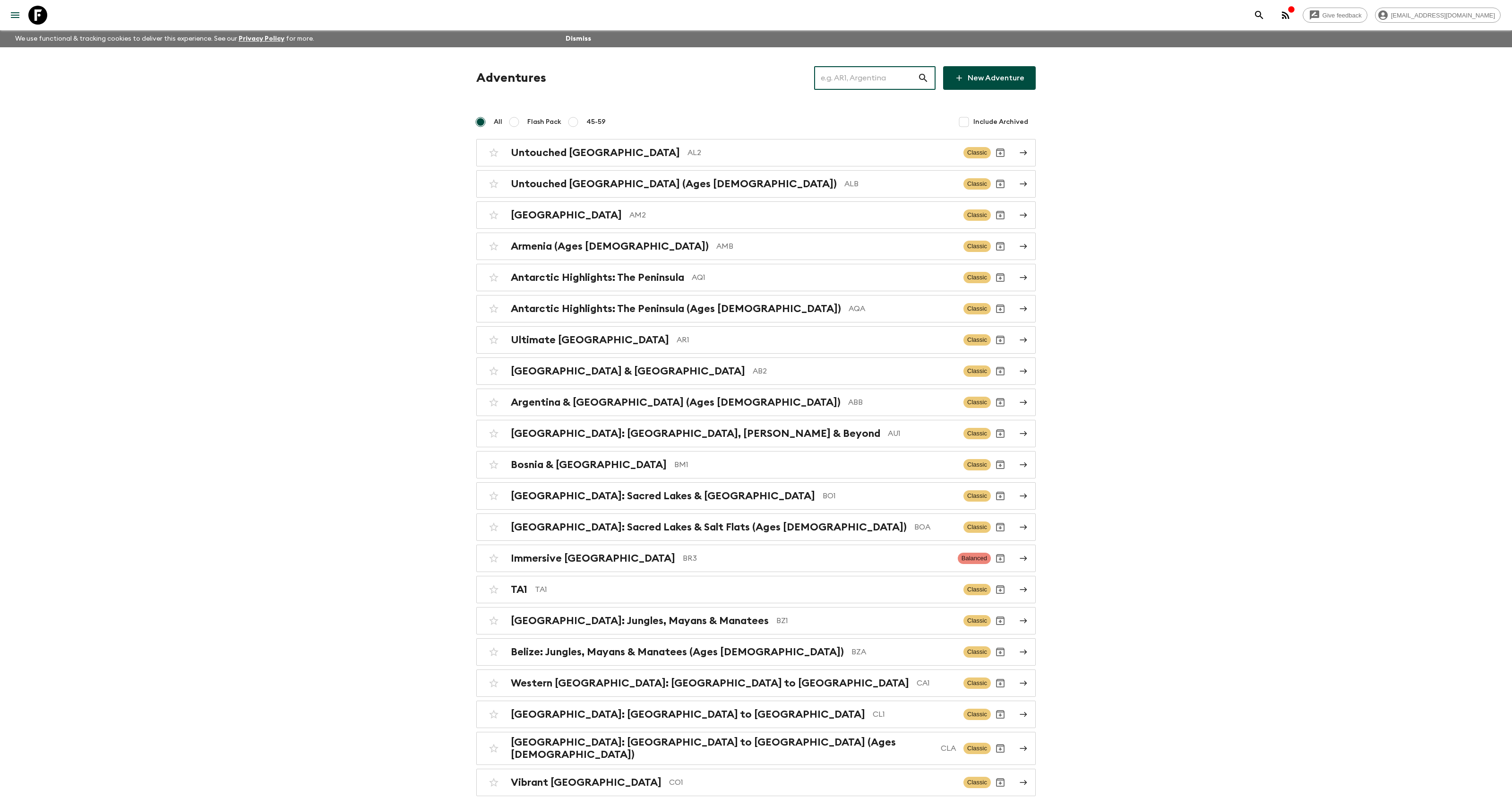
click at [863, 71] on input "text" at bounding box center [866, 78] width 103 height 26
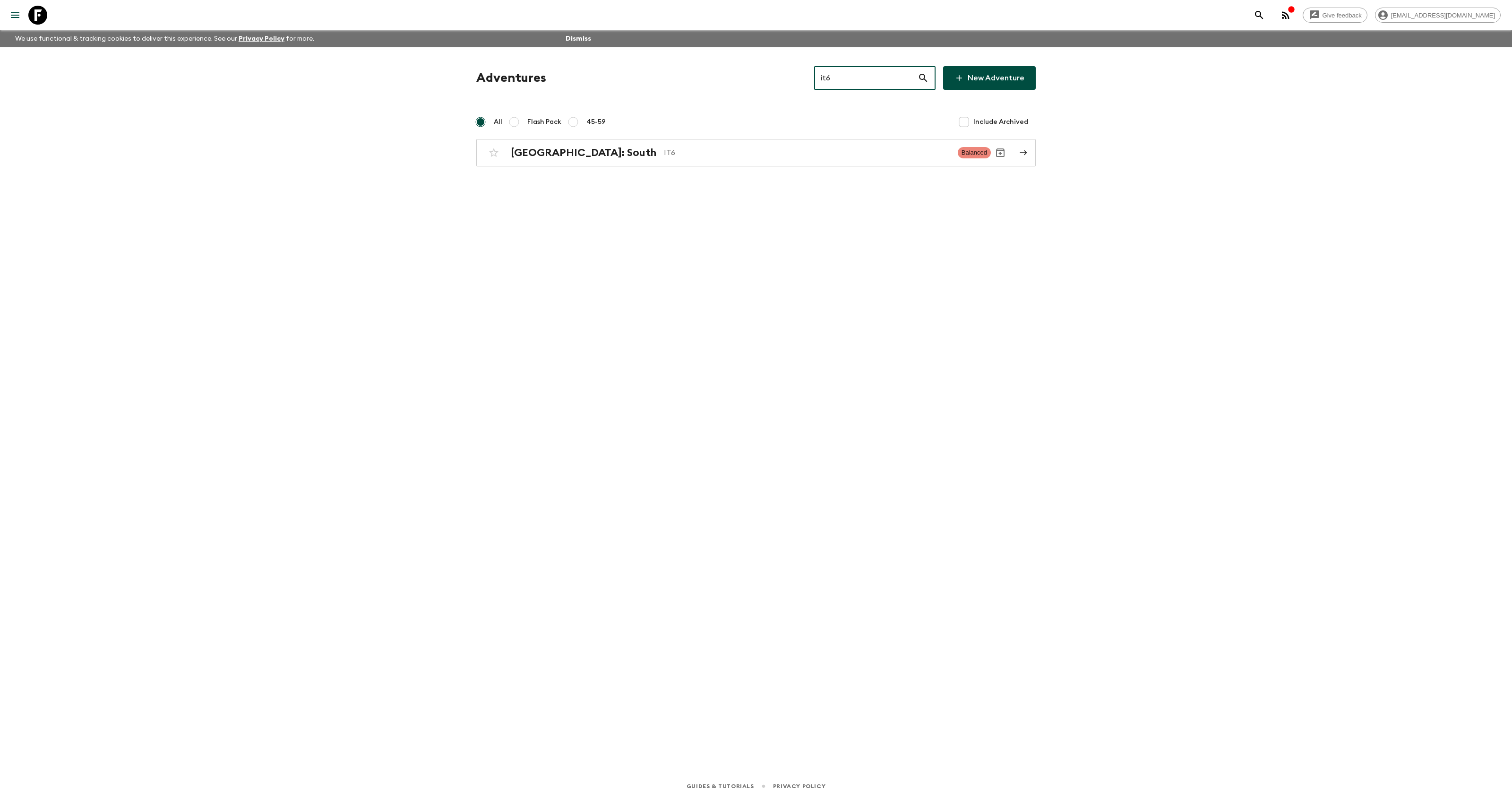
type input "it6"
click at [579, 169] on div "Adventures it6 ​ New Adventure All Flash Pack 45-59 Include Archived [GEOGRAPHI…" at bounding box center [756, 397] width 605 height 699
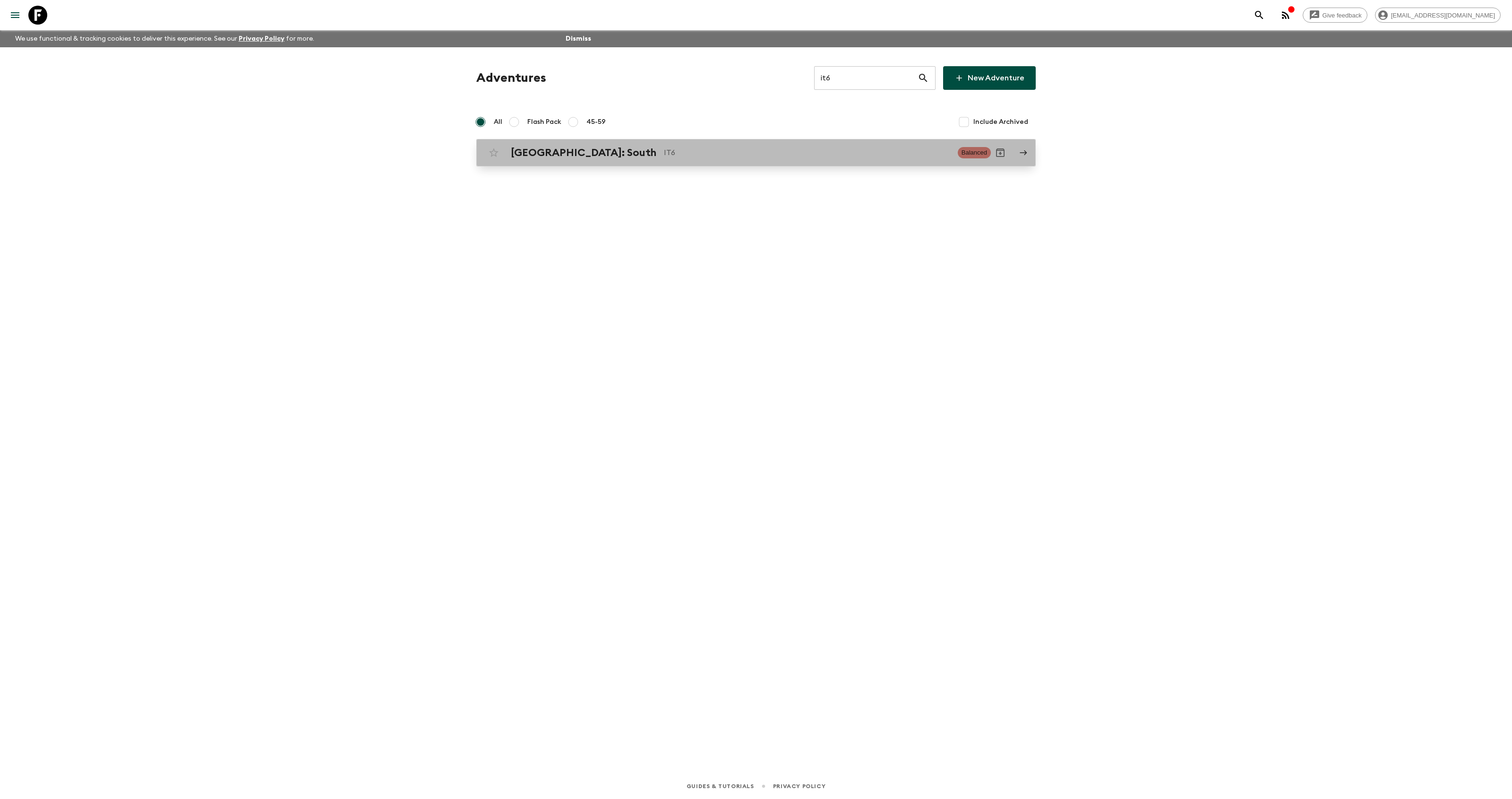
click at [595, 163] on link "[GEOGRAPHIC_DATA]: South IT6 Balanced" at bounding box center [756, 152] width 560 height 27
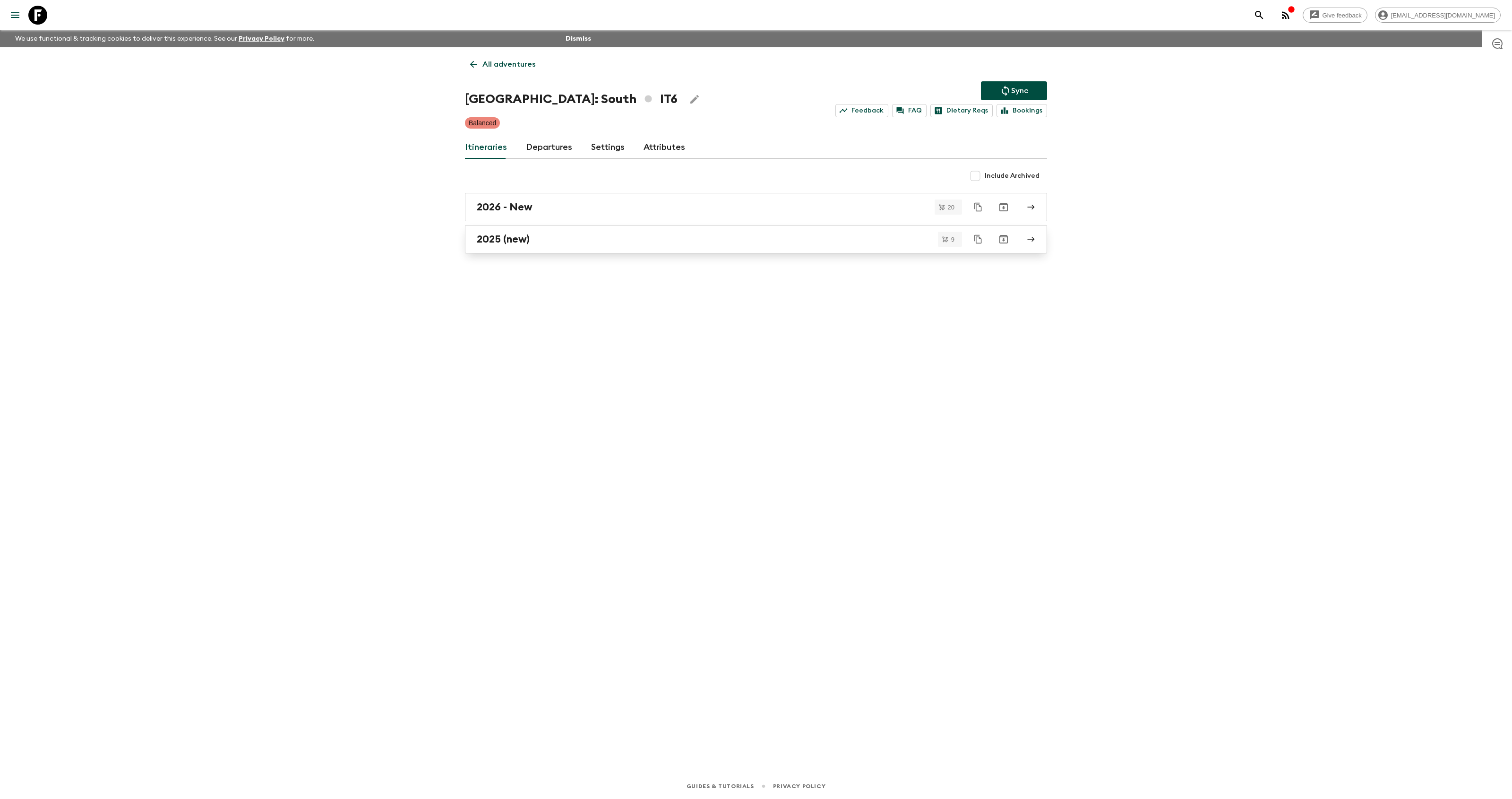
click at [551, 237] on div "2025 (new)" at bounding box center [747, 238] width 541 height 12
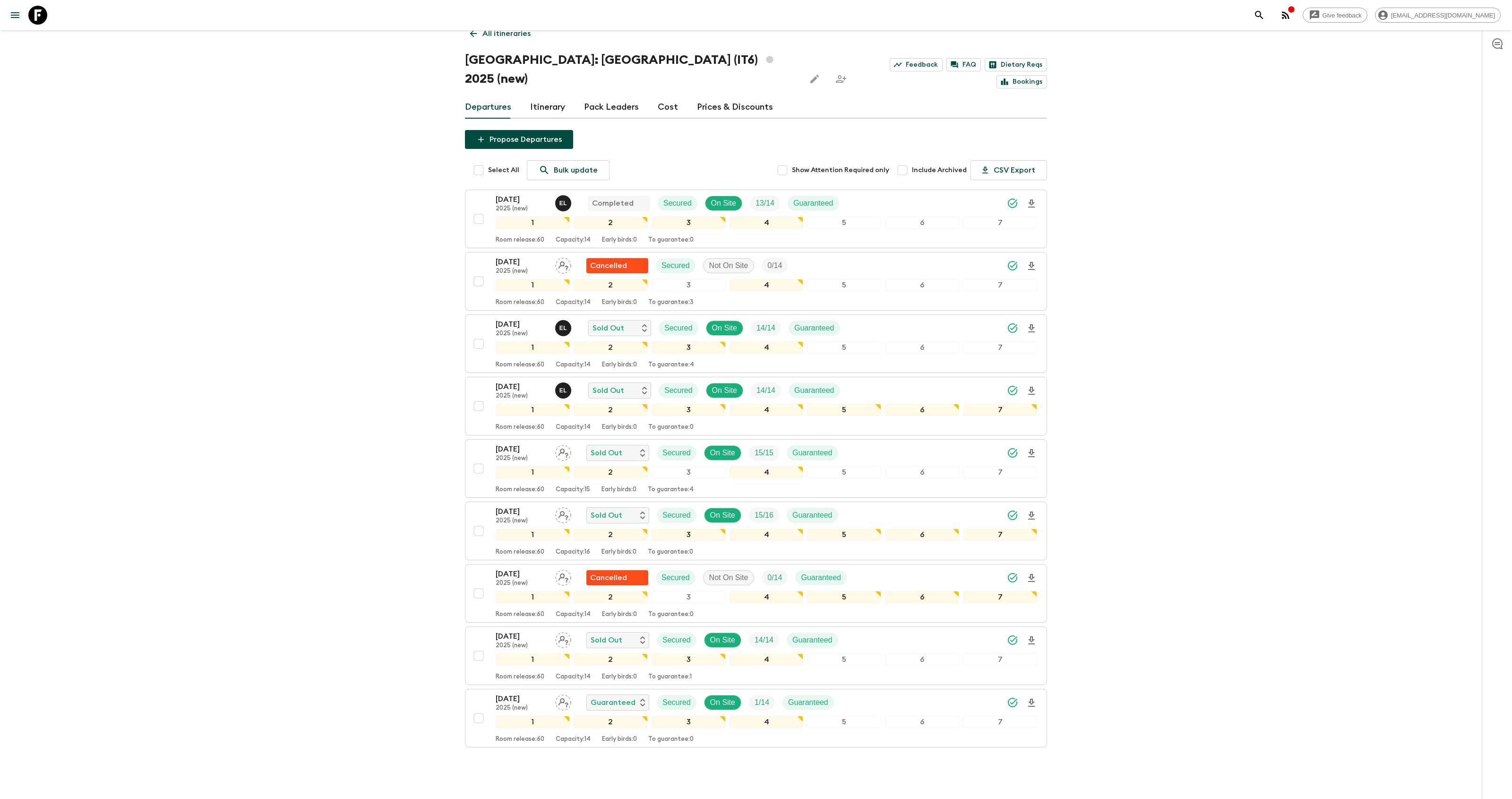
scroll to position [34, 0]
click at [905, 158] on input "Include Archived" at bounding box center [902, 168] width 19 height 19
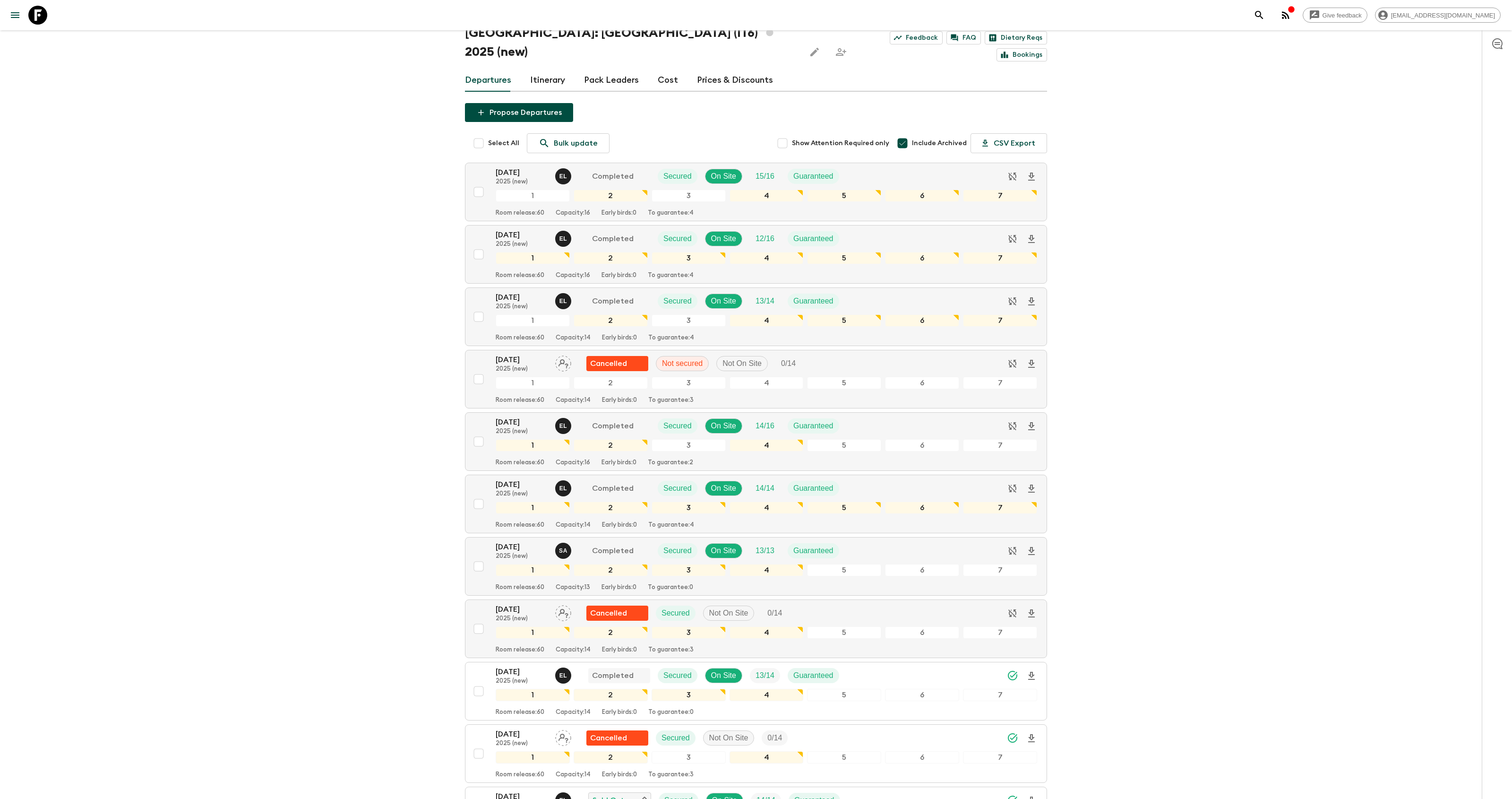
scroll to position [0, 0]
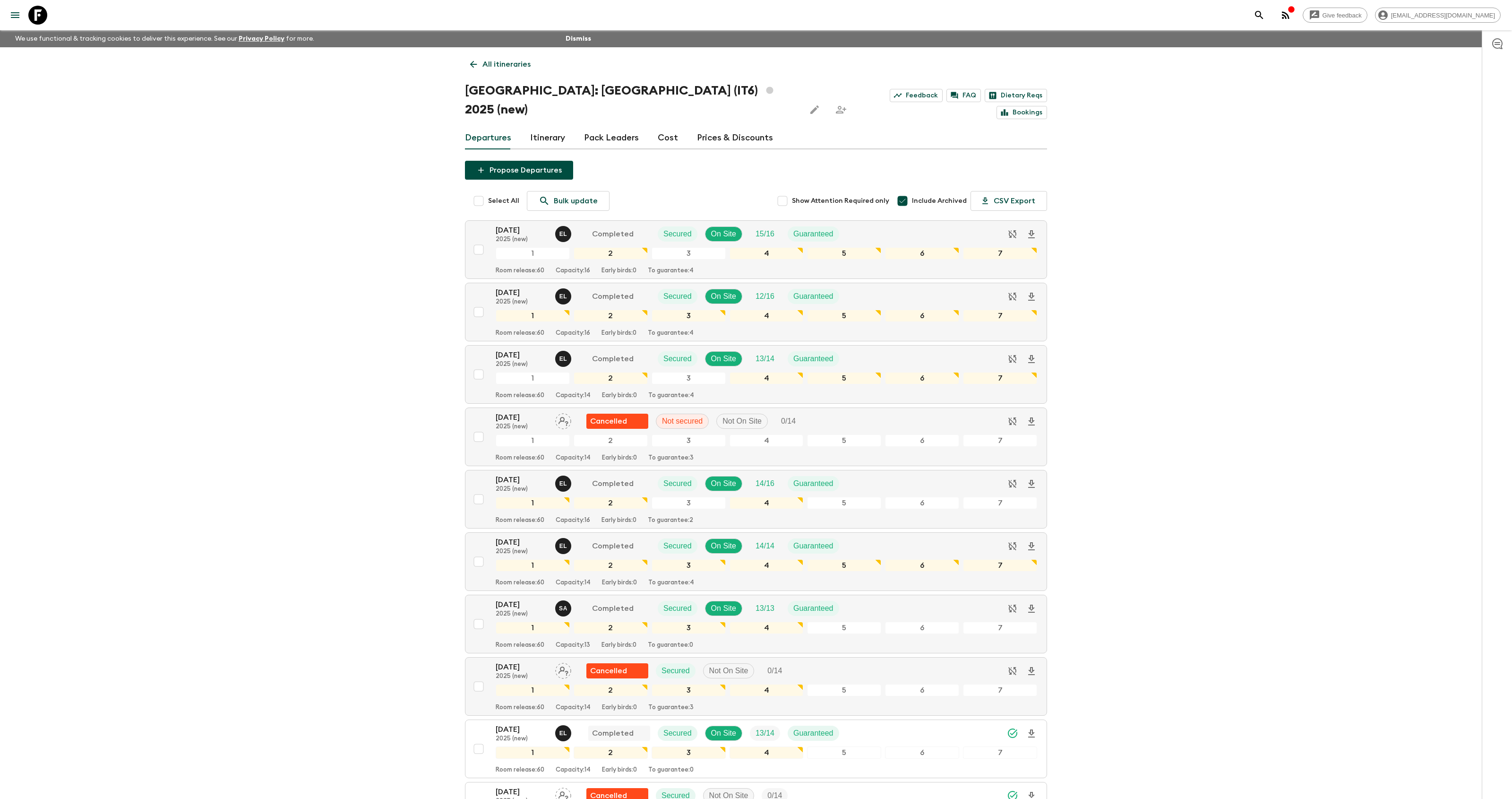
click at [909, 192] on input "Include Archived" at bounding box center [902, 201] width 19 height 19
checkbox input "false"
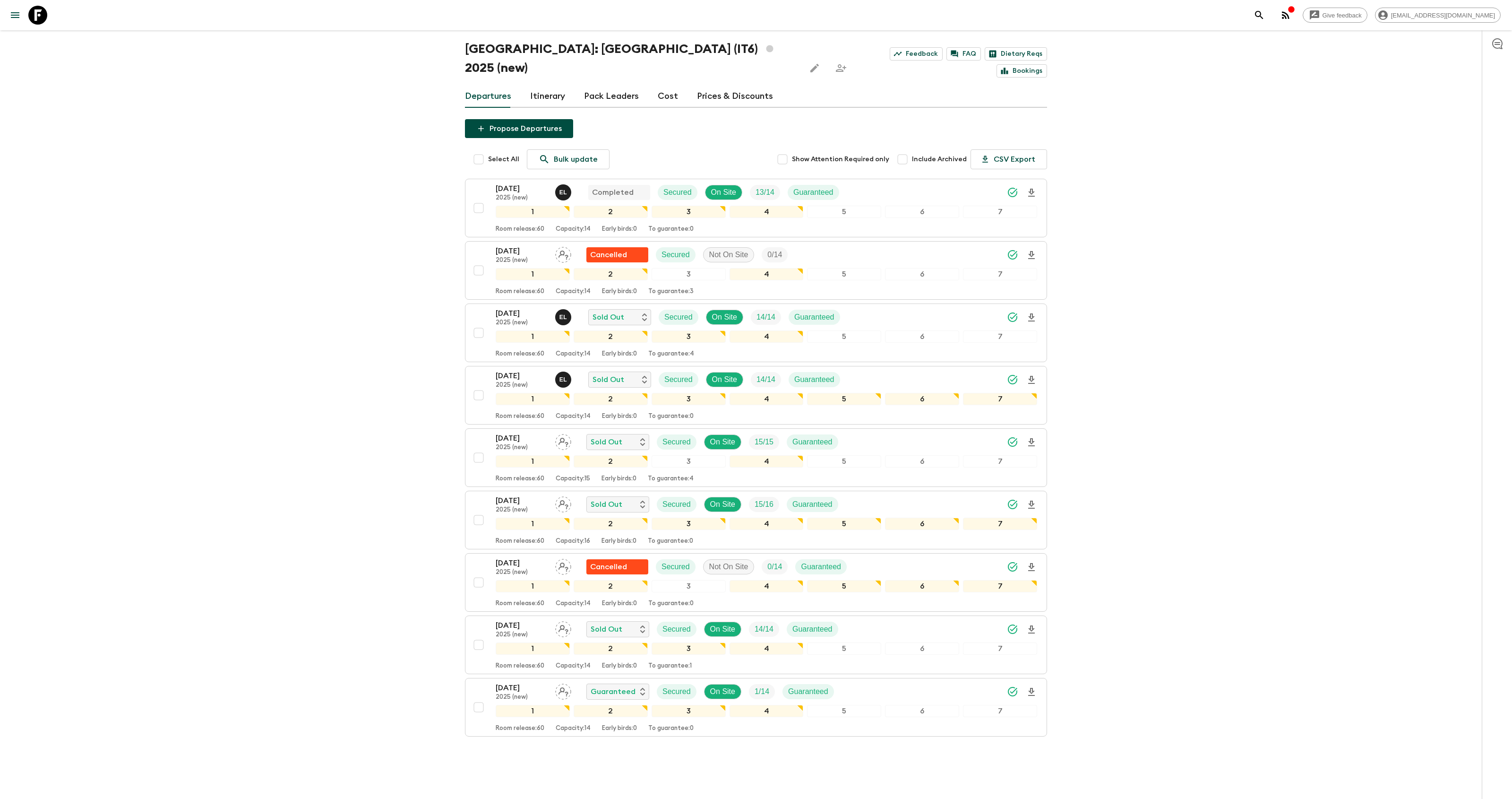
scroll to position [50, 0]
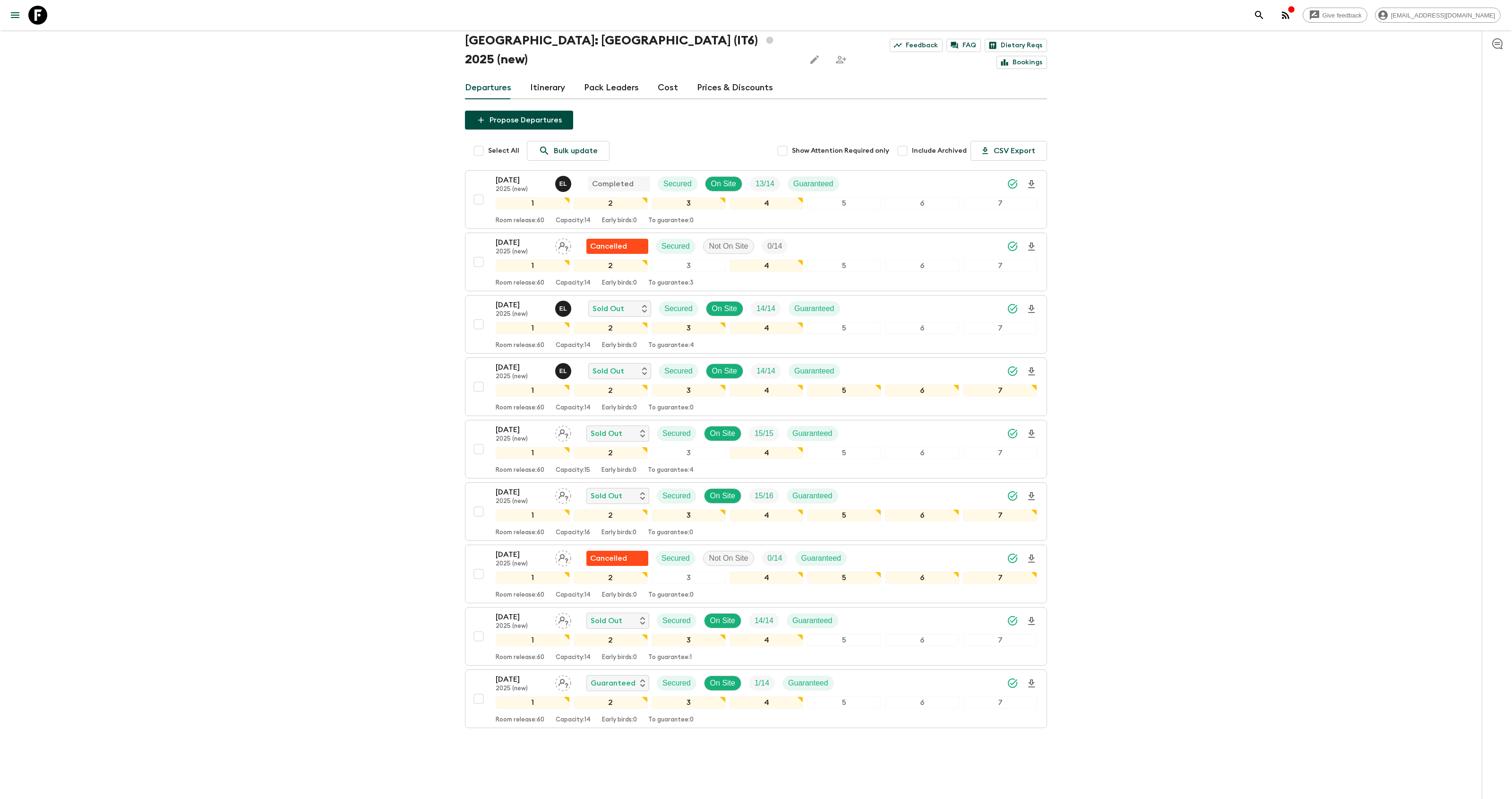
click at [609, 76] on link "Pack Leaders" at bounding box center [611, 88] width 55 height 22
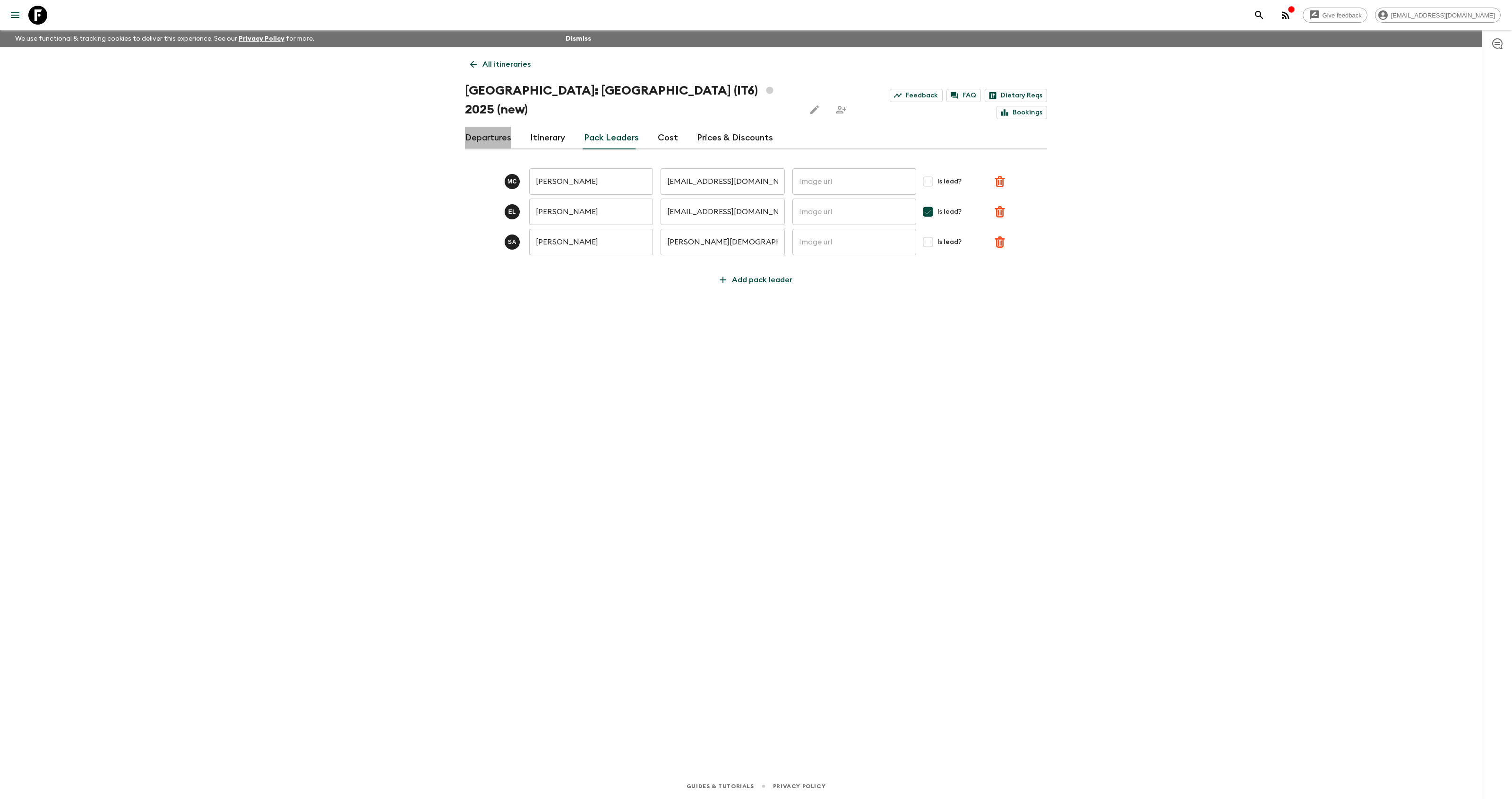
click at [485, 127] on link "Departures" at bounding box center [488, 138] width 47 height 22
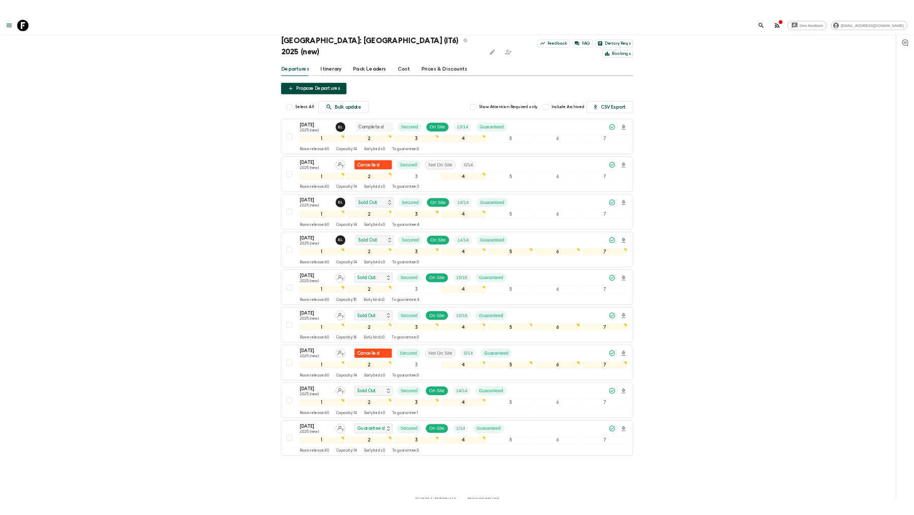
scroll to position [42, 0]
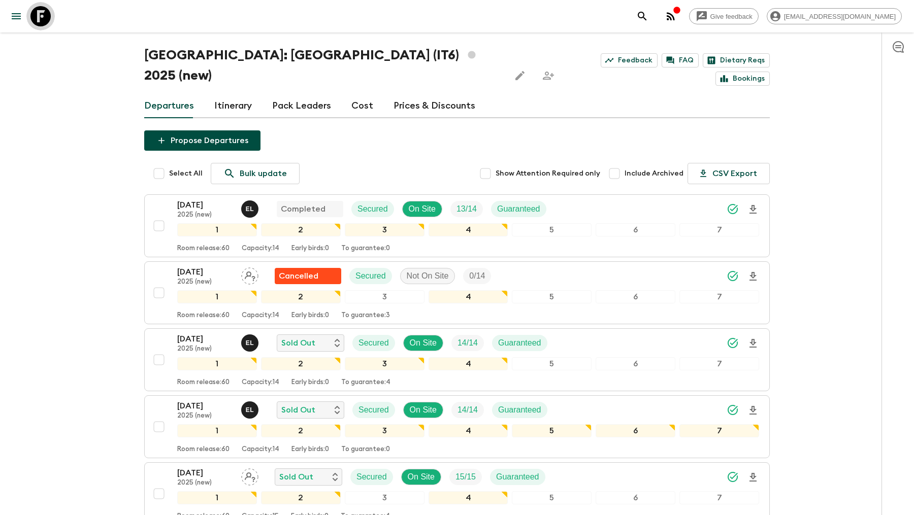
click at [39, 11] on icon at bounding box center [40, 16] width 20 height 20
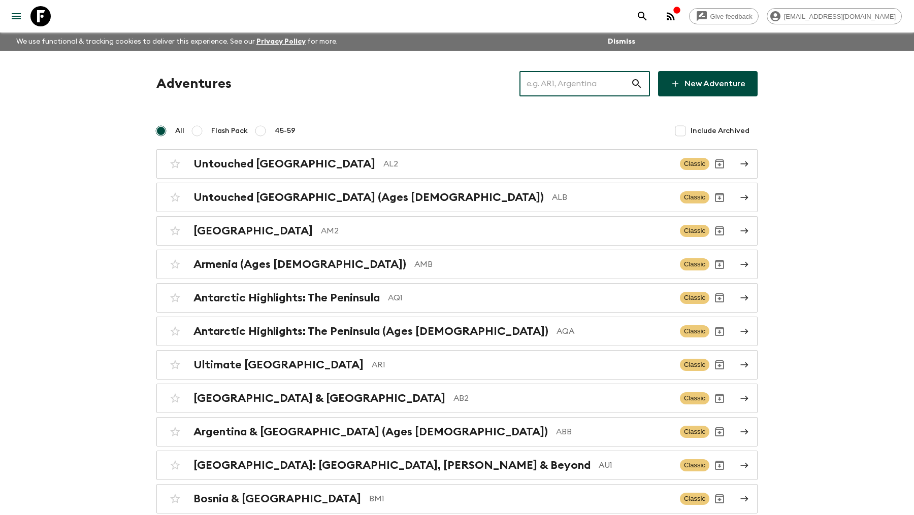
click at [553, 78] on input "text" at bounding box center [574, 84] width 111 height 28
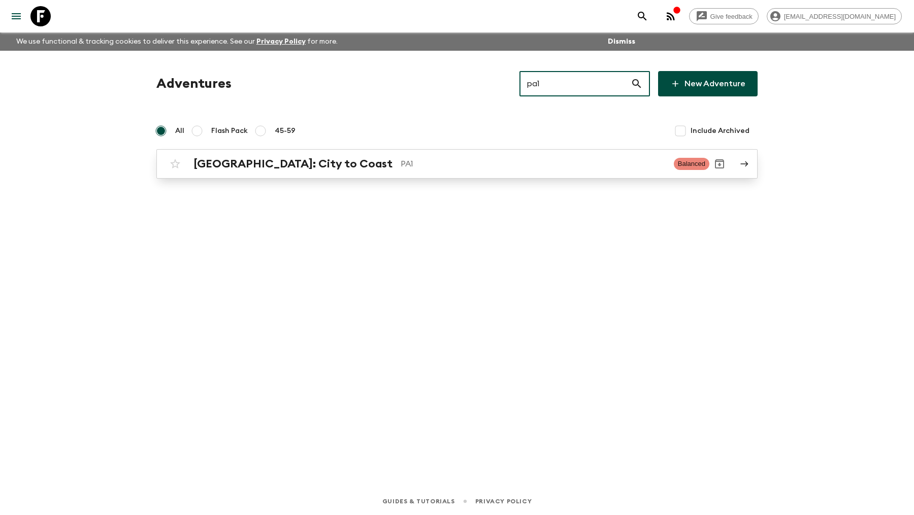
type input "pa1"
click at [400, 159] on p "PA1" at bounding box center [532, 164] width 265 height 12
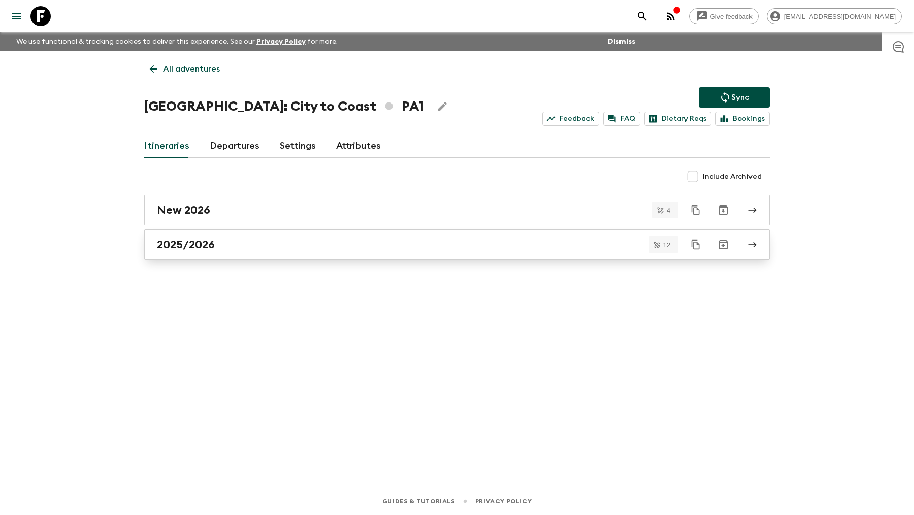
click at [243, 244] on div "2025/2026" at bounding box center [447, 244] width 581 height 13
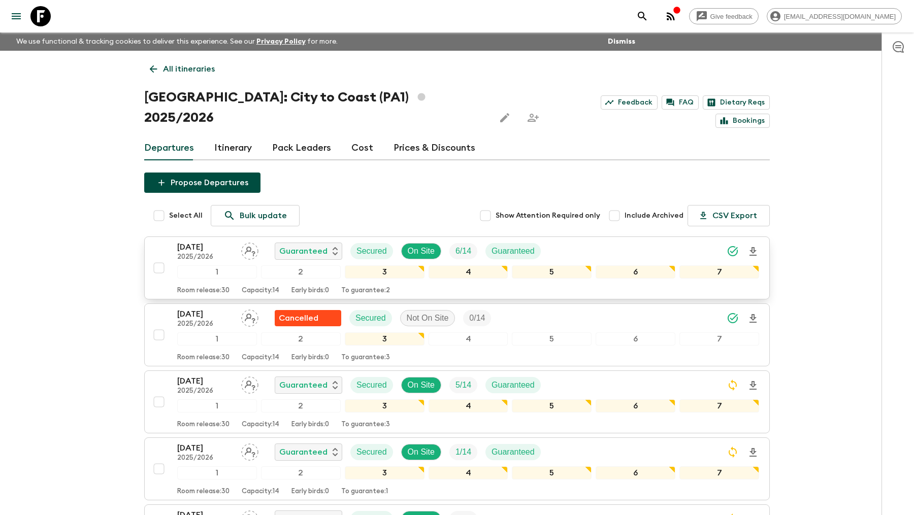
click at [201, 241] on p "[DATE]" at bounding box center [205, 247] width 56 height 12
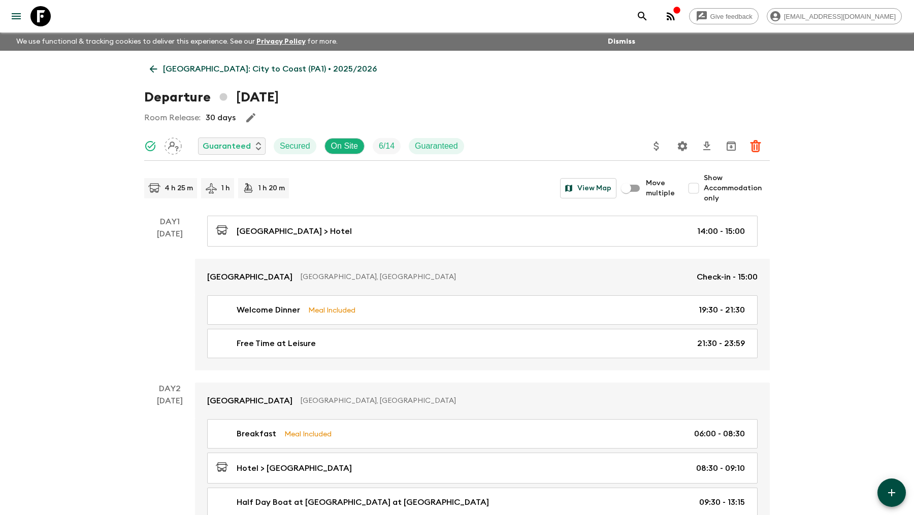
click at [176, 72] on p "[GEOGRAPHIC_DATA]: City to Coast (PA1) • 2025/2026" at bounding box center [270, 69] width 214 height 12
